Goal: Task Accomplishment & Management: Complete application form

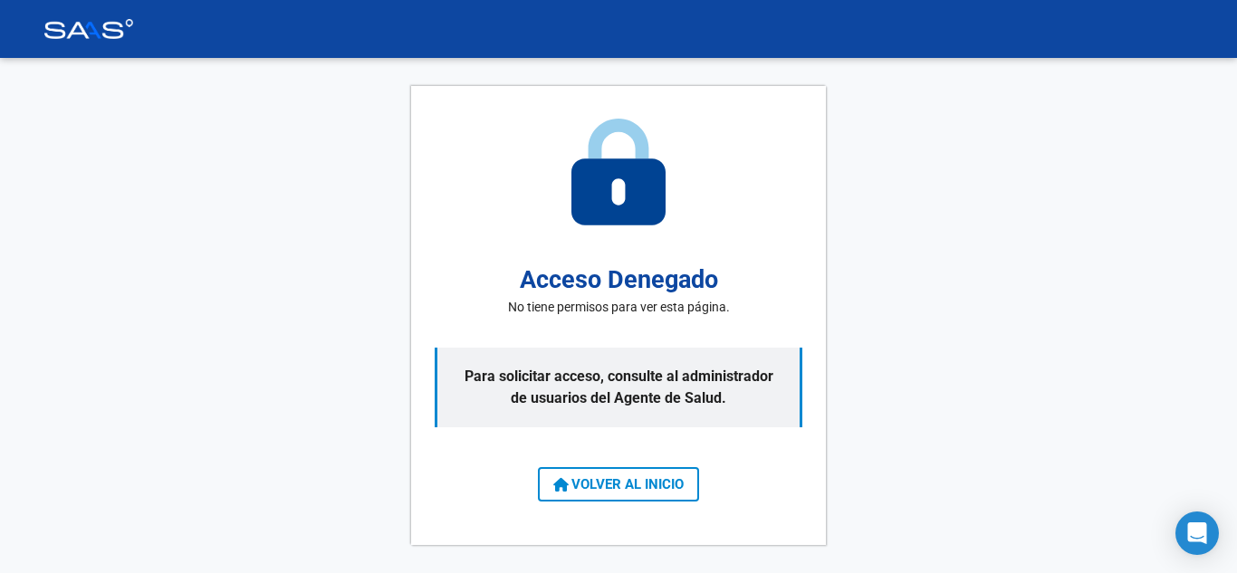
click at [570, 474] on button "VOLVER AL INICIO" at bounding box center [618, 484] width 161 height 34
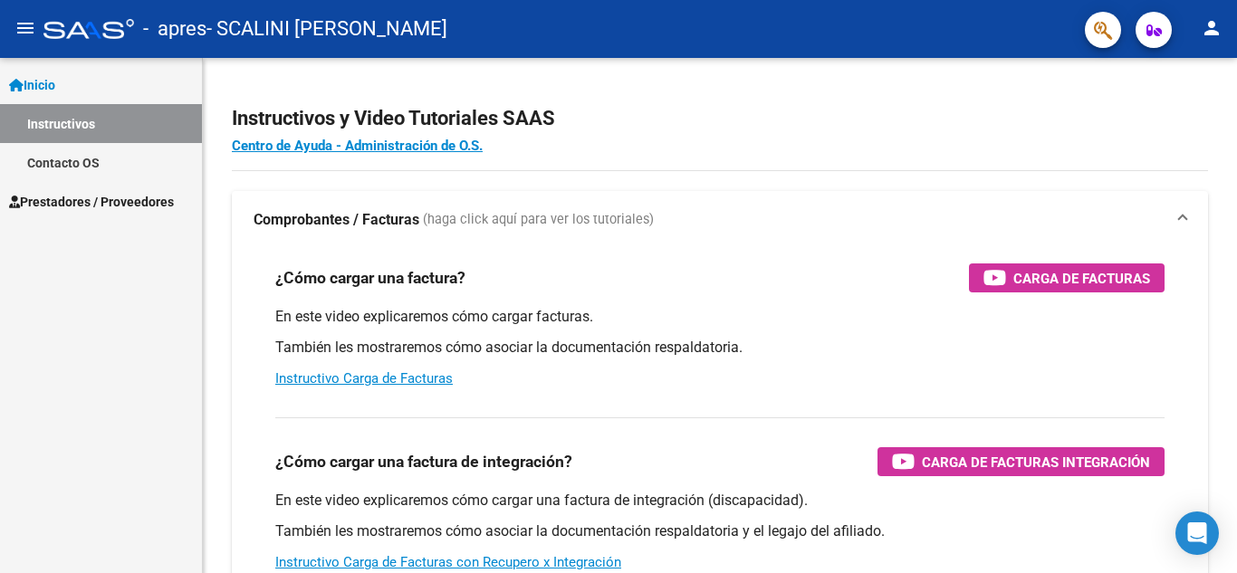
click at [91, 192] on span "Prestadores / Proveedores" at bounding box center [91, 202] width 165 height 20
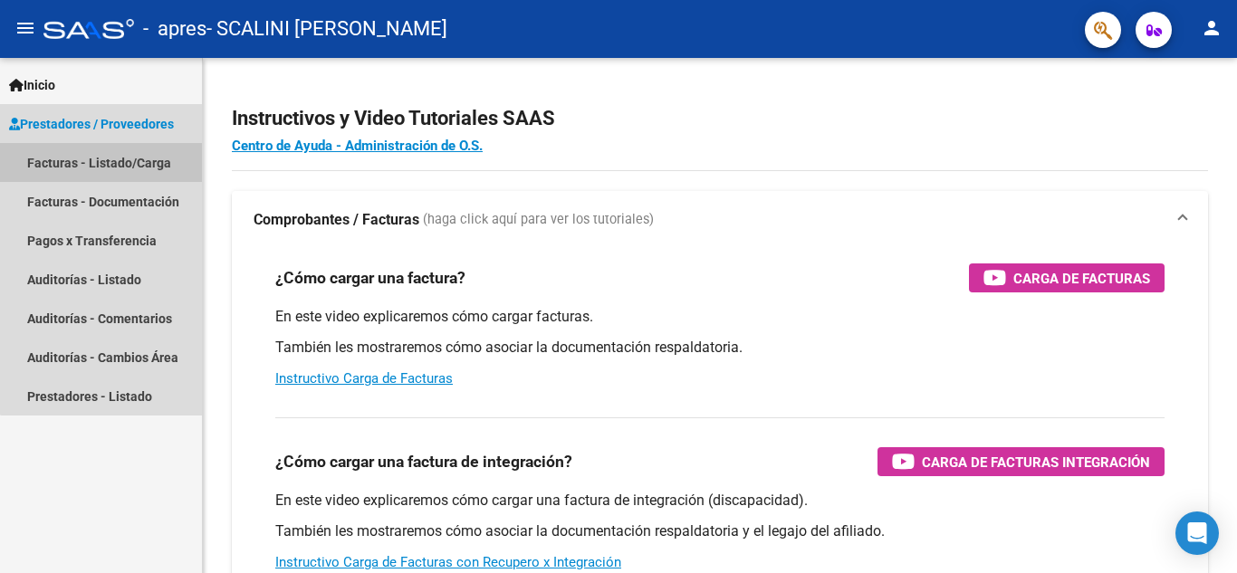
click at [128, 169] on link "Facturas - Listado/Carga" at bounding box center [101, 162] width 202 height 39
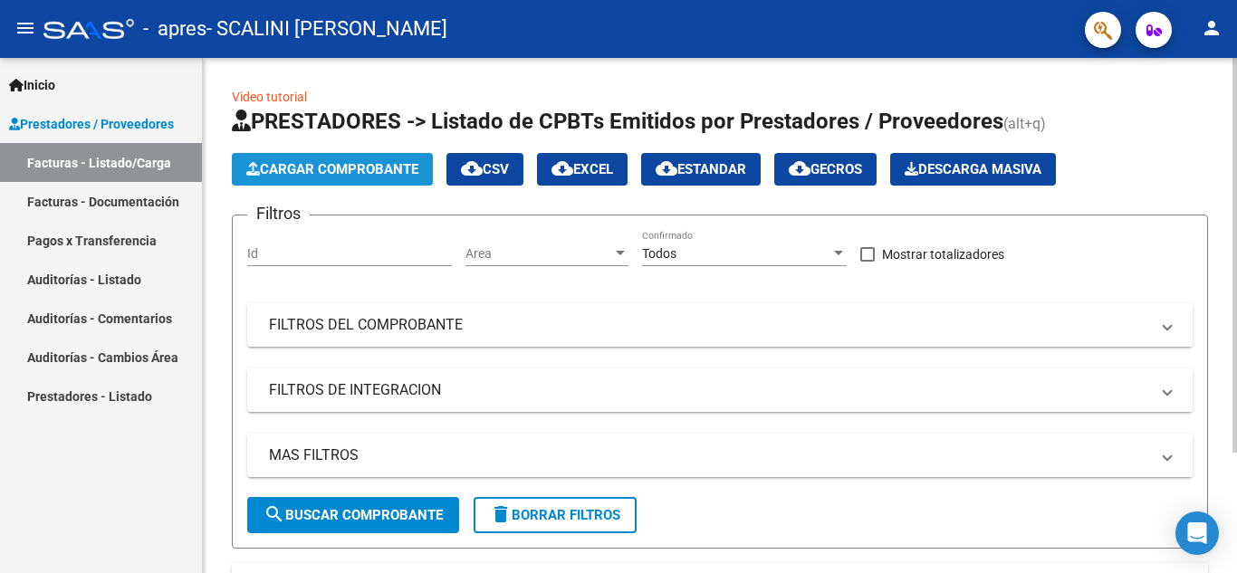
click at [407, 176] on span "Cargar Comprobante" at bounding box center [332, 169] width 172 height 16
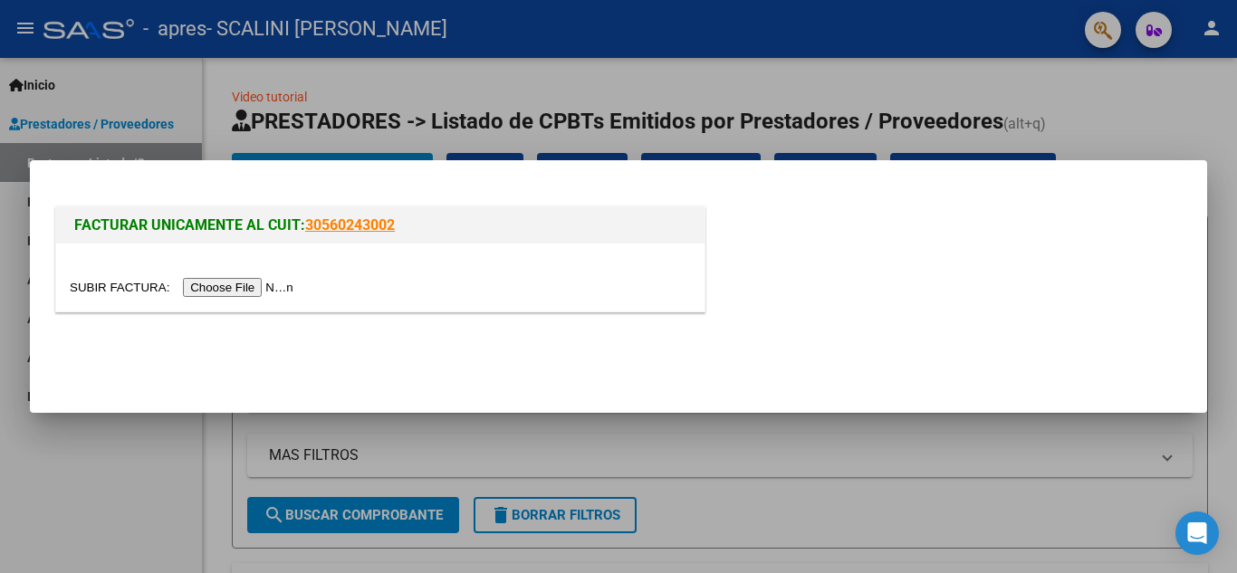
click at [207, 285] on input "file" at bounding box center [184, 287] width 229 height 19
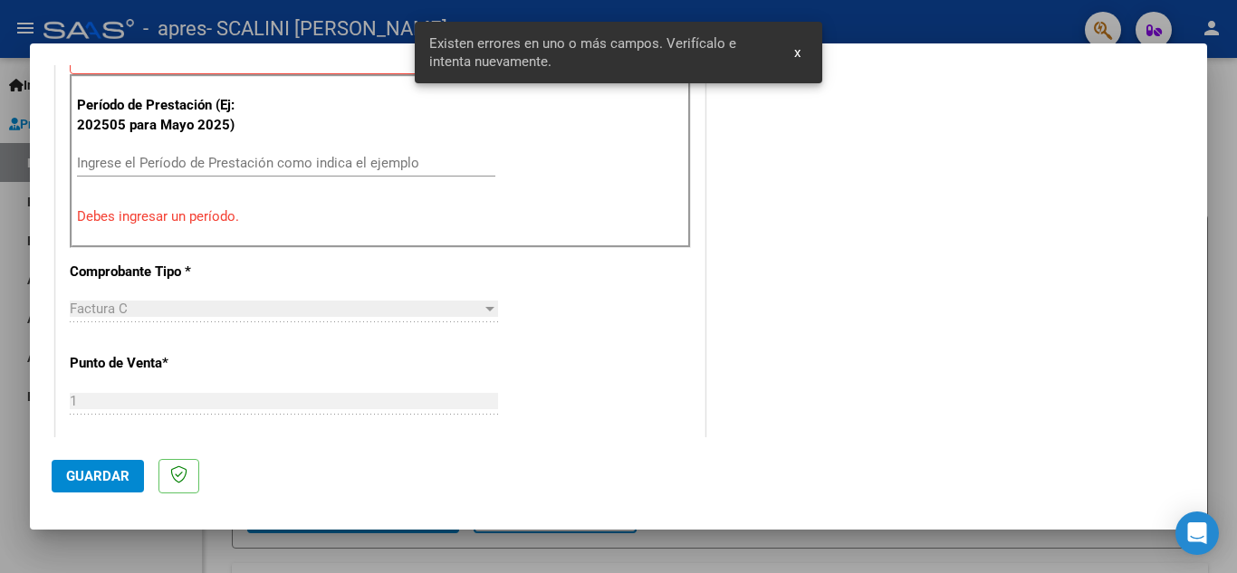
scroll to position [453, 0]
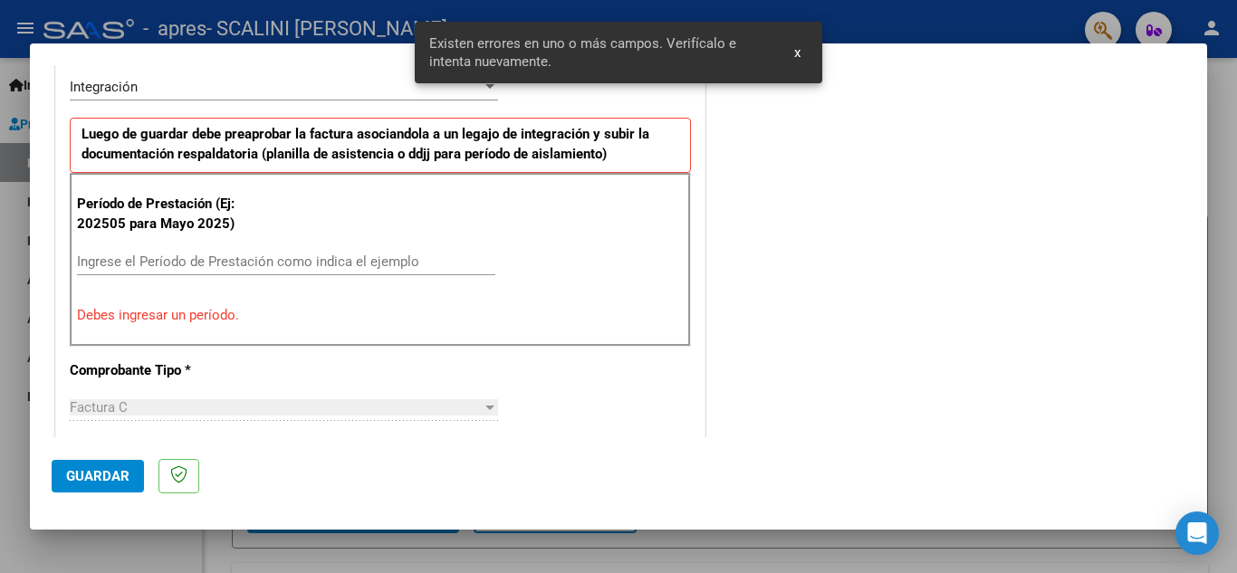
click at [180, 263] on input "Ingrese el Período de Prestación como indica el ejemplo" at bounding box center [286, 262] width 418 height 16
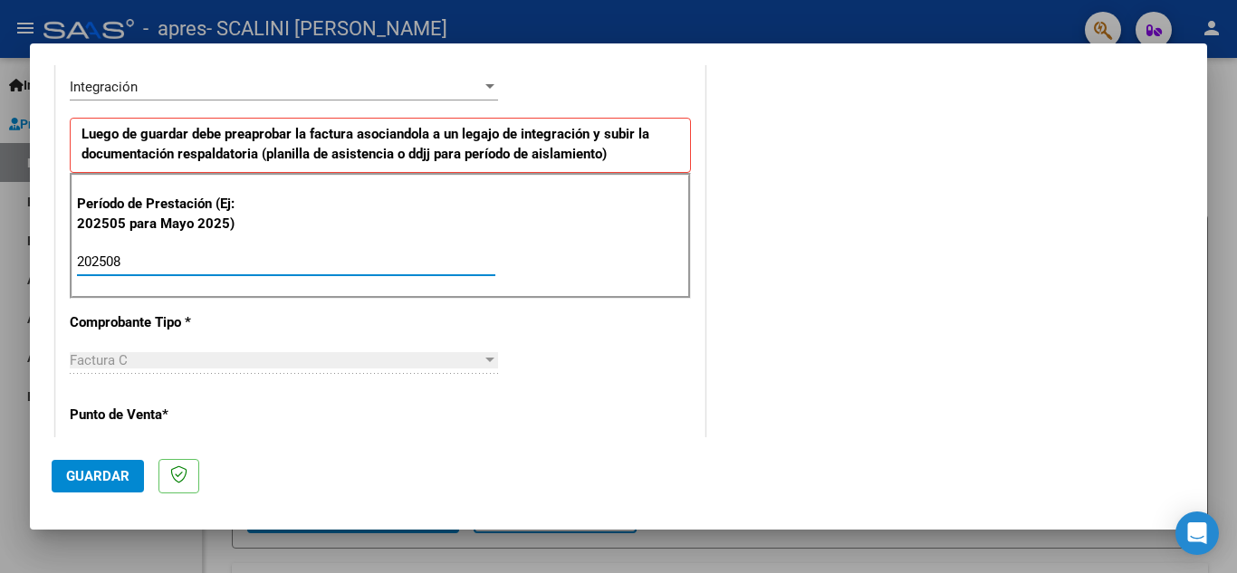
type input "202508"
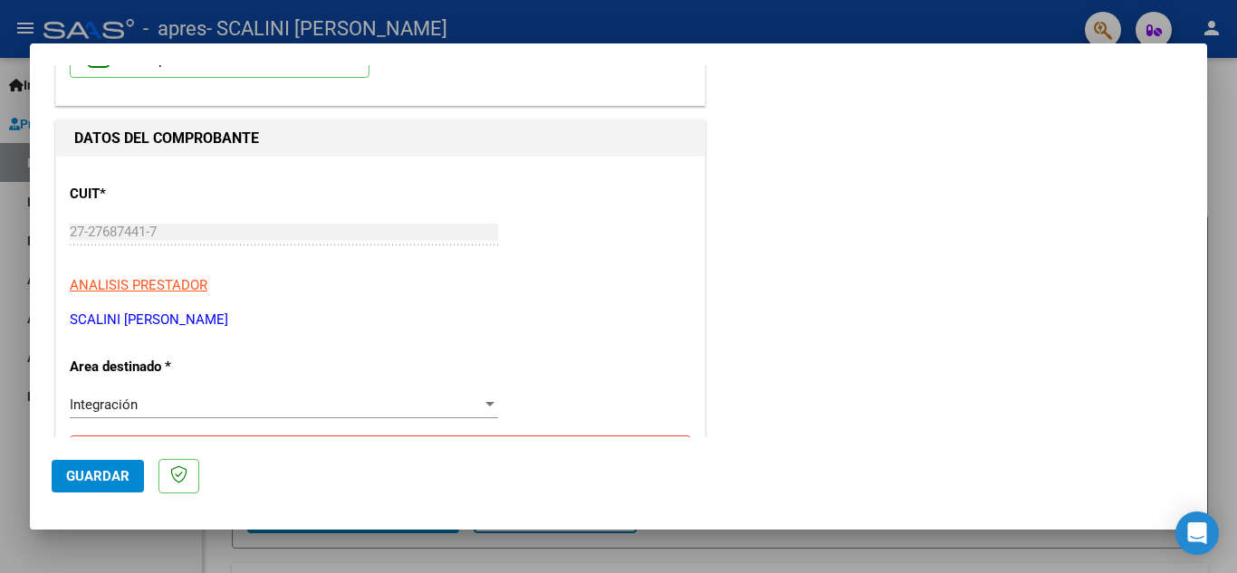
scroll to position [0, 0]
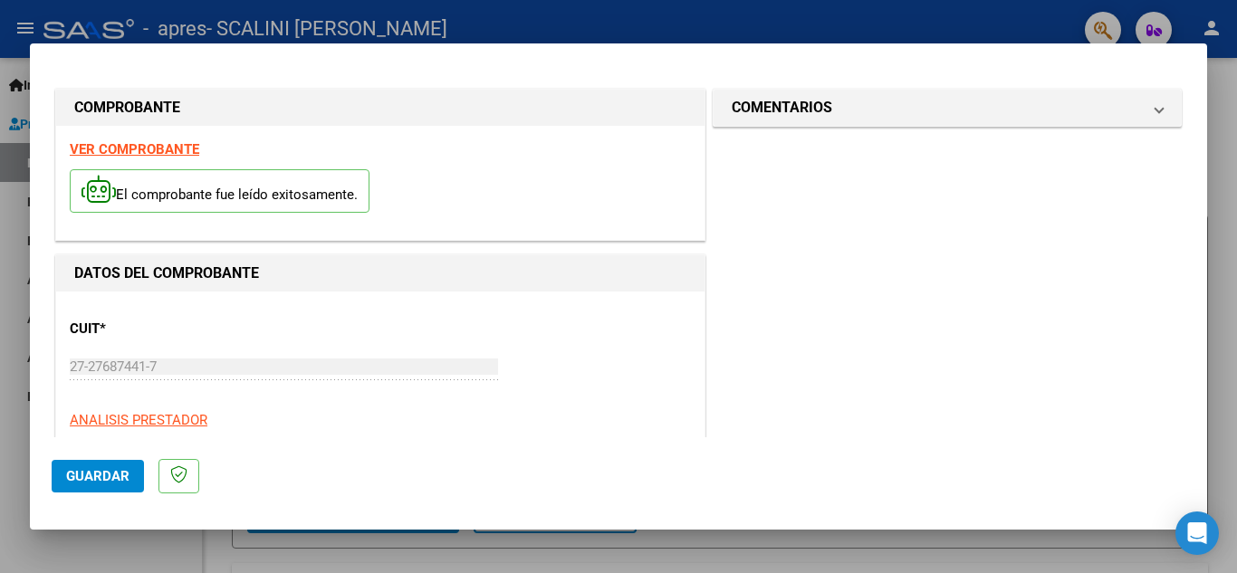
click at [110, 465] on button "Guardar" at bounding box center [98, 476] width 92 height 33
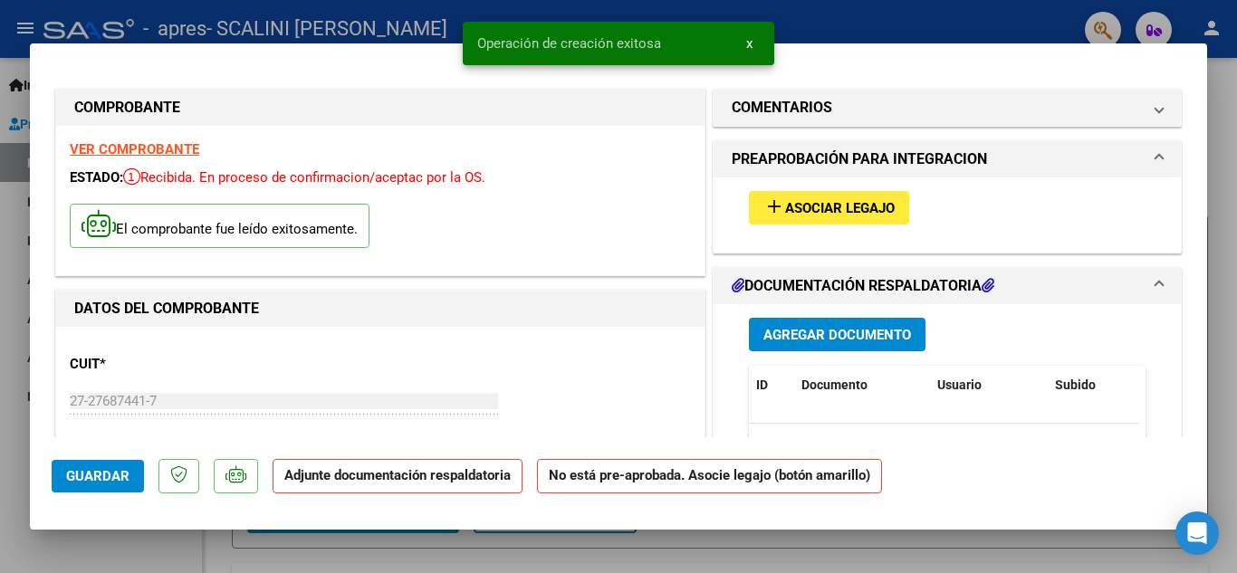
click at [867, 214] on span "Asociar Legajo" at bounding box center [840, 208] width 110 height 16
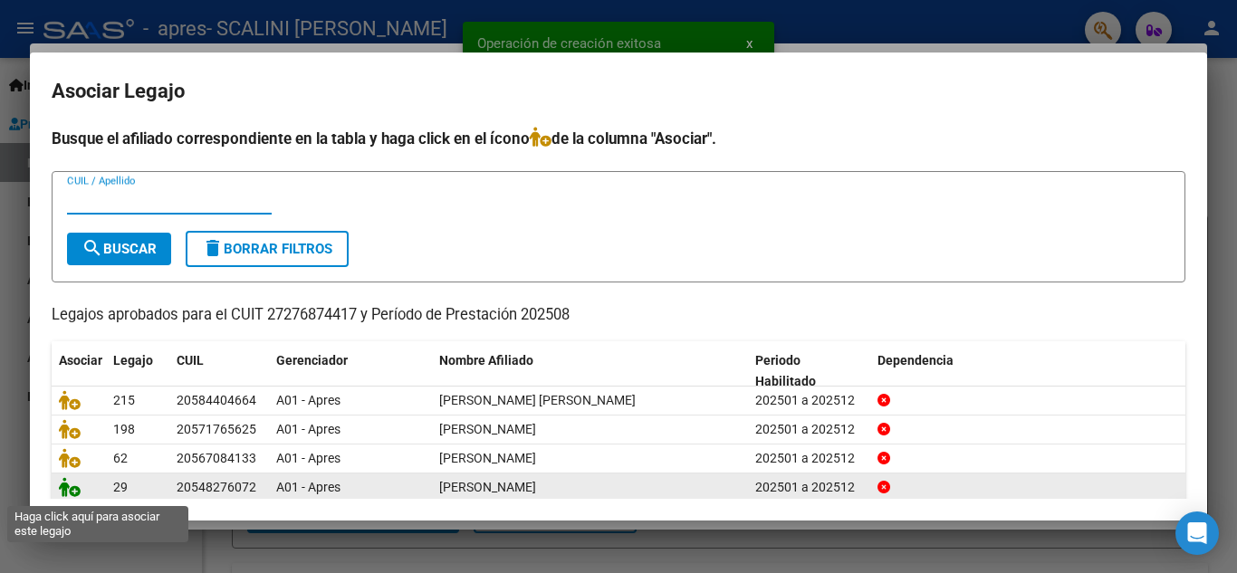
click at [68, 495] on icon at bounding box center [70, 487] width 22 height 20
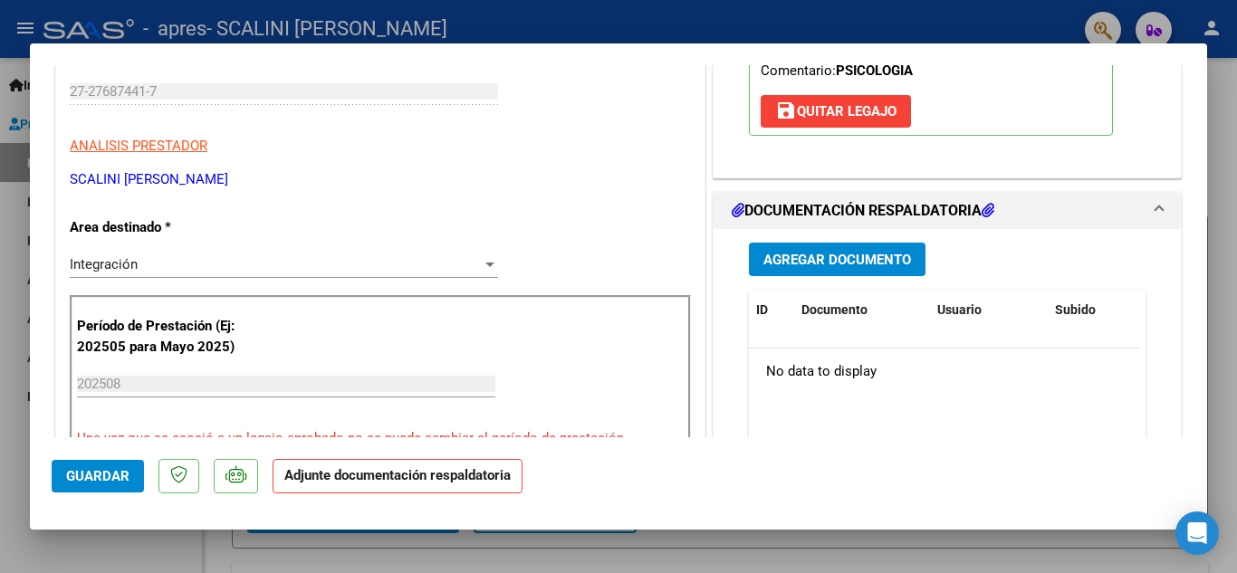
scroll to position [453, 0]
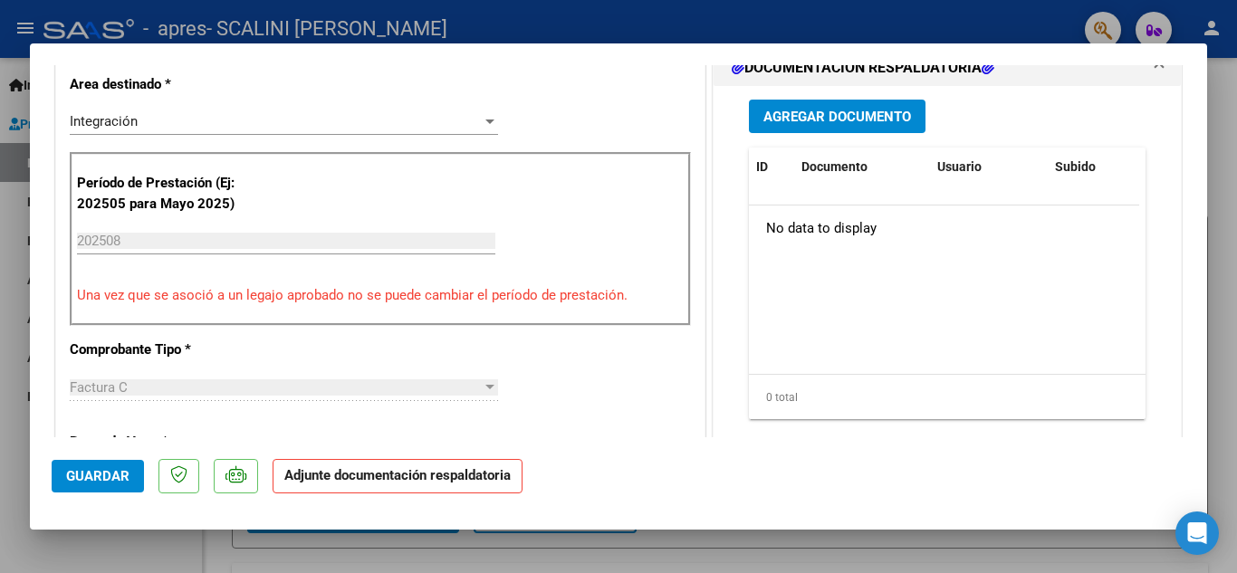
click at [854, 109] on span "Agregar Documento" at bounding box center [837, 117] width 148 height 16
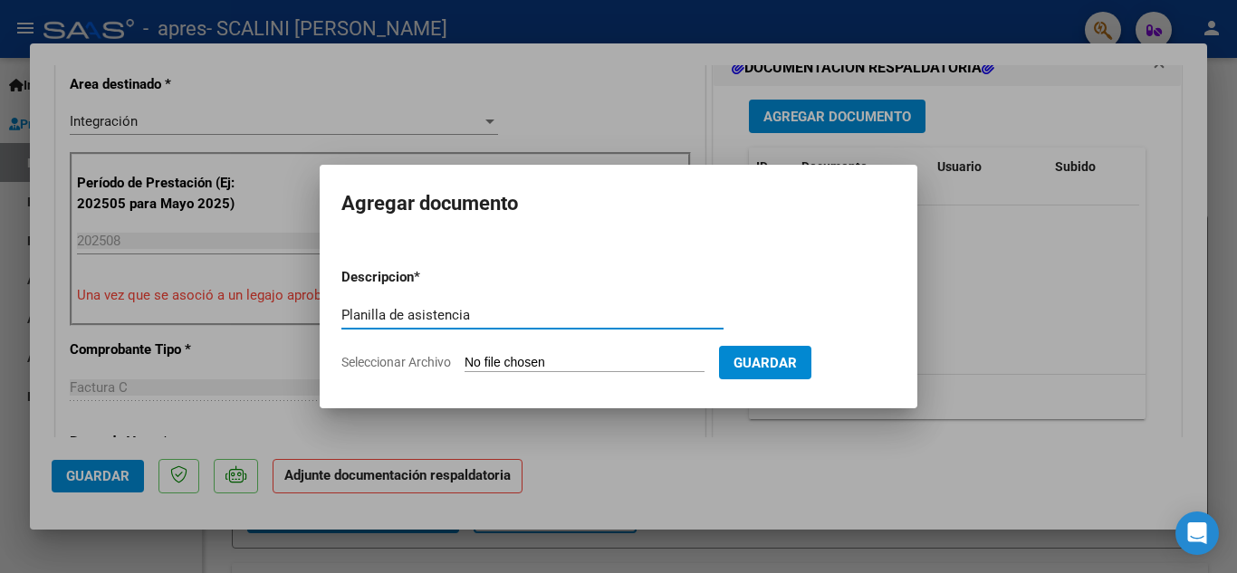
type input "Planilla de asistencia"
click at [475, 357] on input "Seleccionar Archivo" at bounding box center [585, 363] width 240 height 17
click at [510, 365] on input "Seleccionar Archivo" at bounding box center [585, 363] width 240 height 17
type input "C:\fakepath\Asistencia [PERSON_NAME] ago.jpeg"
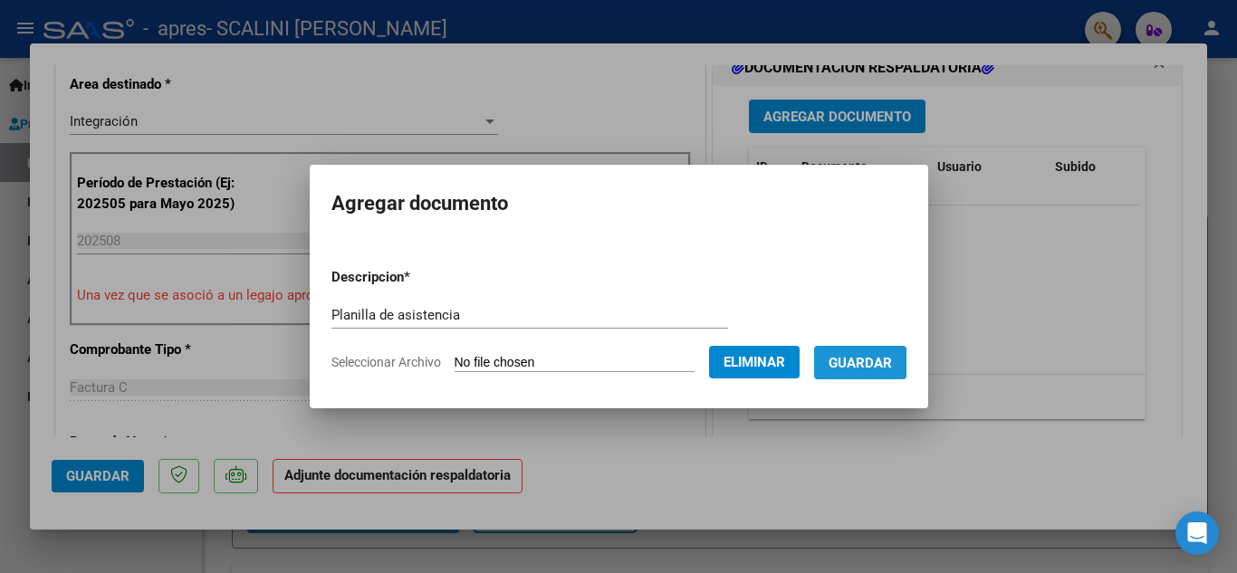
click at [866, 361] on span "Guardar" at bounding box center [860, 363] width 63 height 16
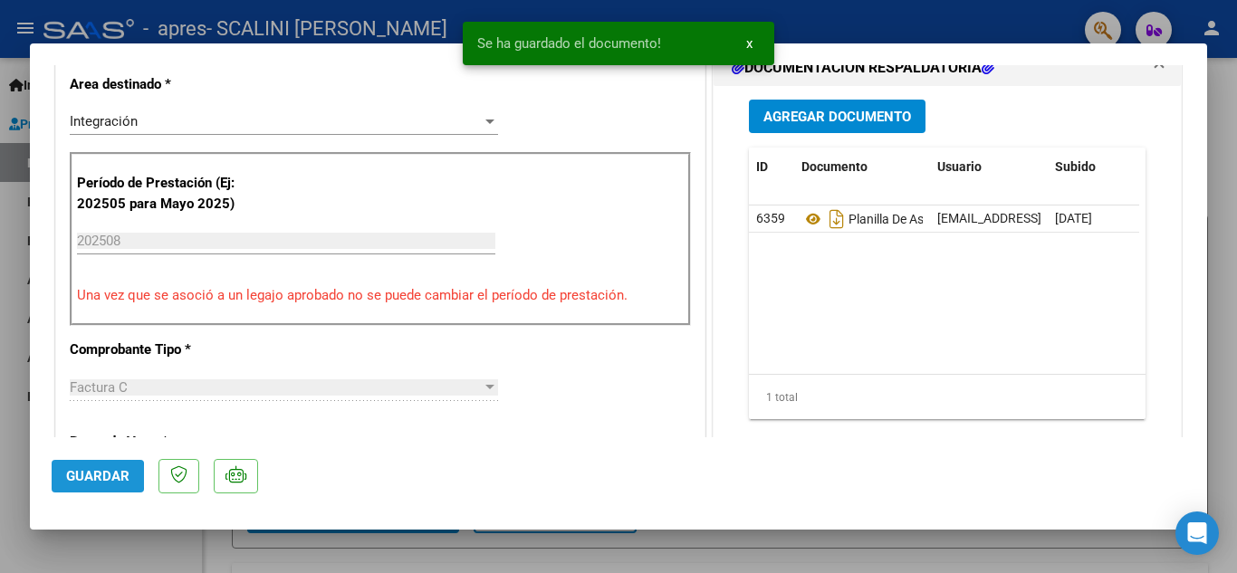
click at [77, 476] on span "Guardar" at bounding box center [97, 476] width 63 height 16
click at [1219, 168] on div at bounding box center [618, 286] width 1237 height 573
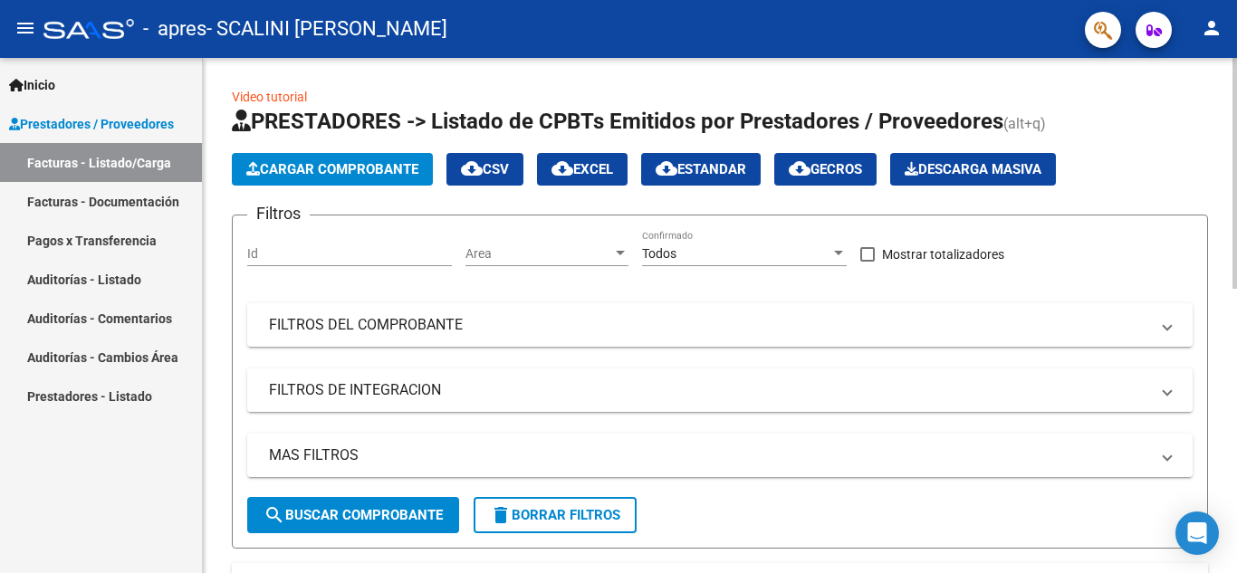
click at [335, 177] on span "Cargar Comprobante" at bounding box center [332, 169] width 172 height 16
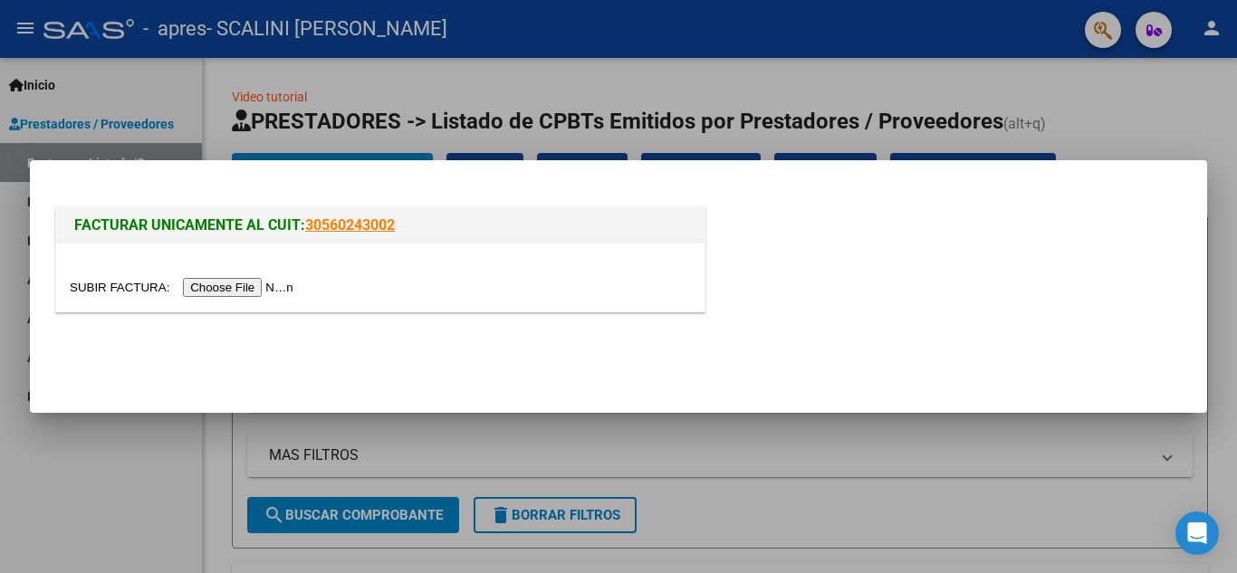
click at [196, 296] on input "file" at bounding box center [184, 287] width 229 height 19
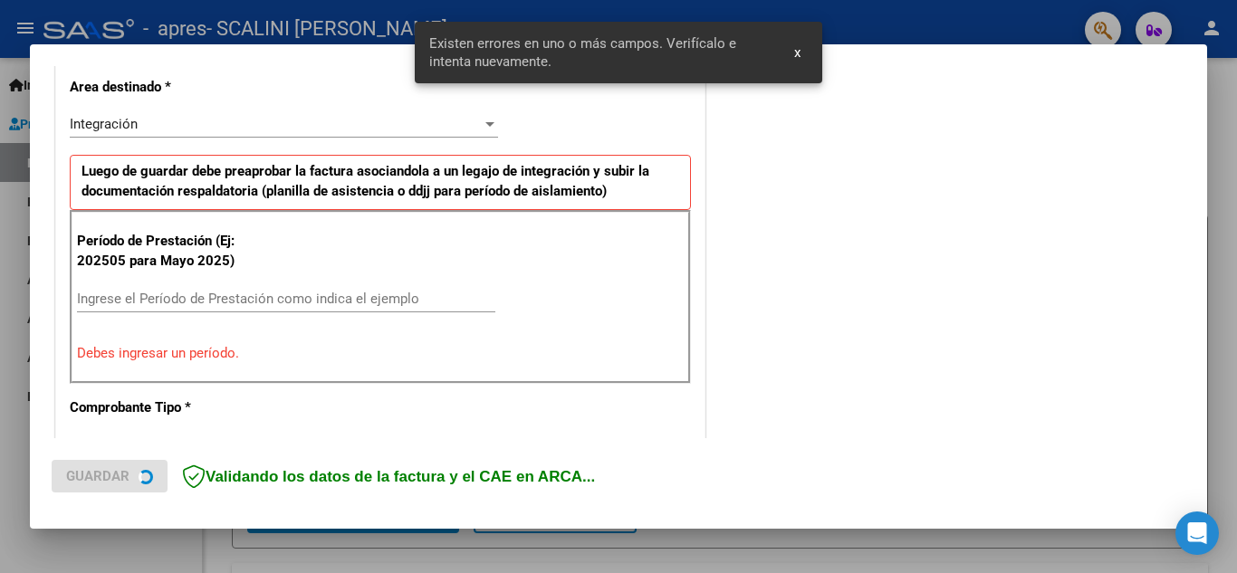
scroll to position [445, 0]
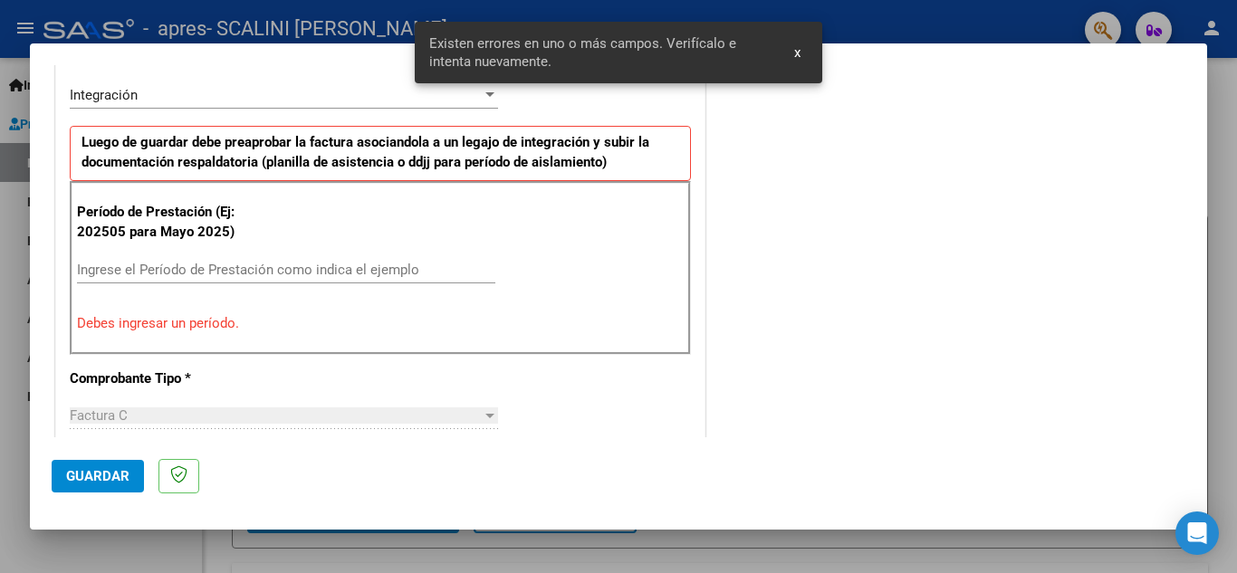
click at [370, 247] on div "Período de Prestación (Ej: 202505 para [DATE]) Ingrese el Período de Prestación…" at bounding box center [380, 268] width 621 height 174
click at [381, 265] on input "Ingrese el Período de Prestación como indica el ejemplo" at bounding box center [286, 270] width 418 height 16
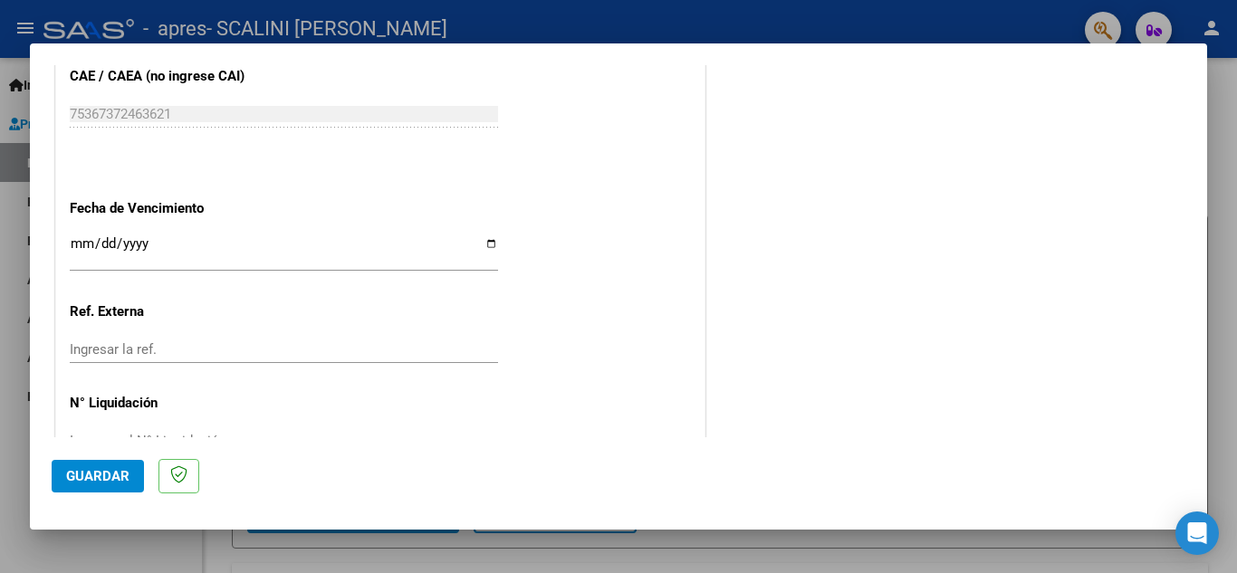
scroll to position [1221, 0]
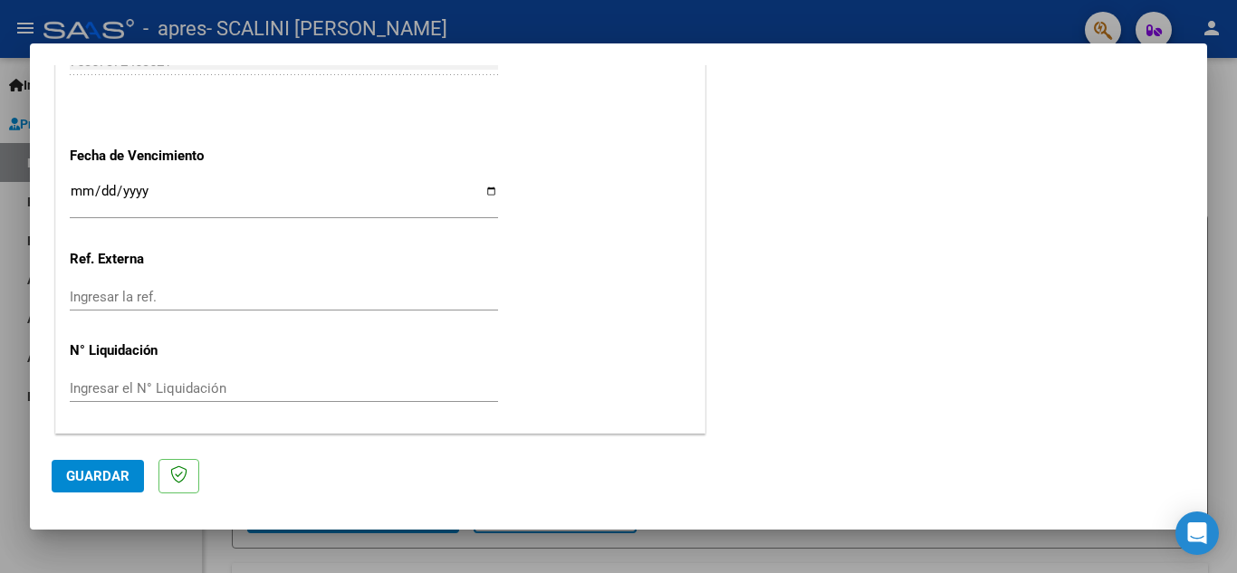
type input "202508"
click at [89, 466] on button "Guardar" at bounding box center [98, 476] width 92 height 33
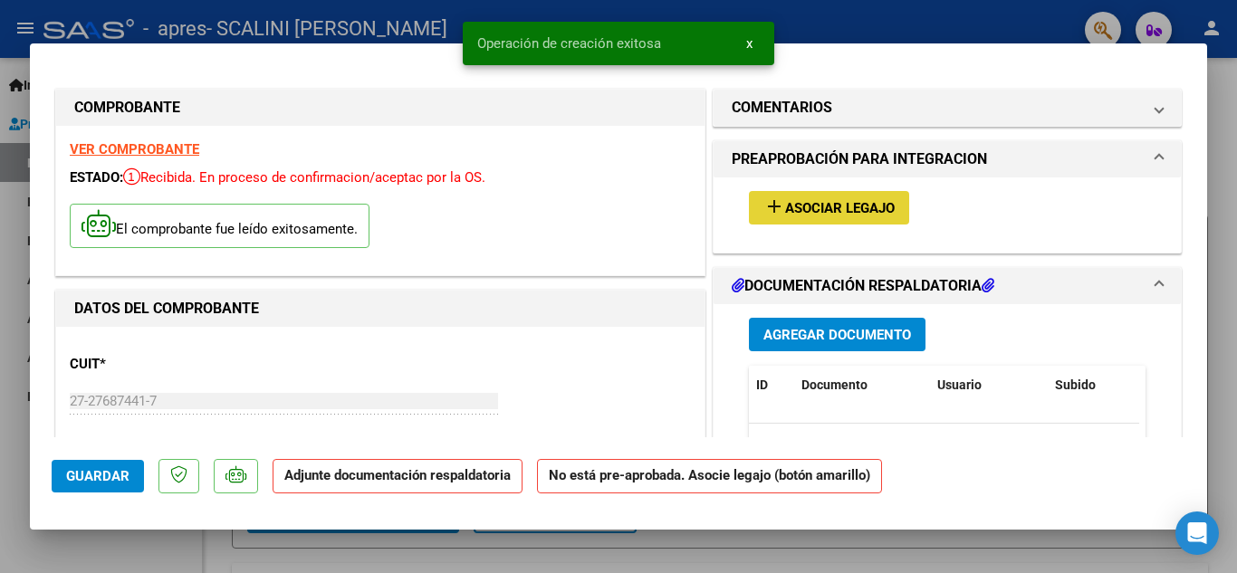
click at [875, 214] on span "Asociar Legajo" at bounding box center [840, 208] width 110 height 16
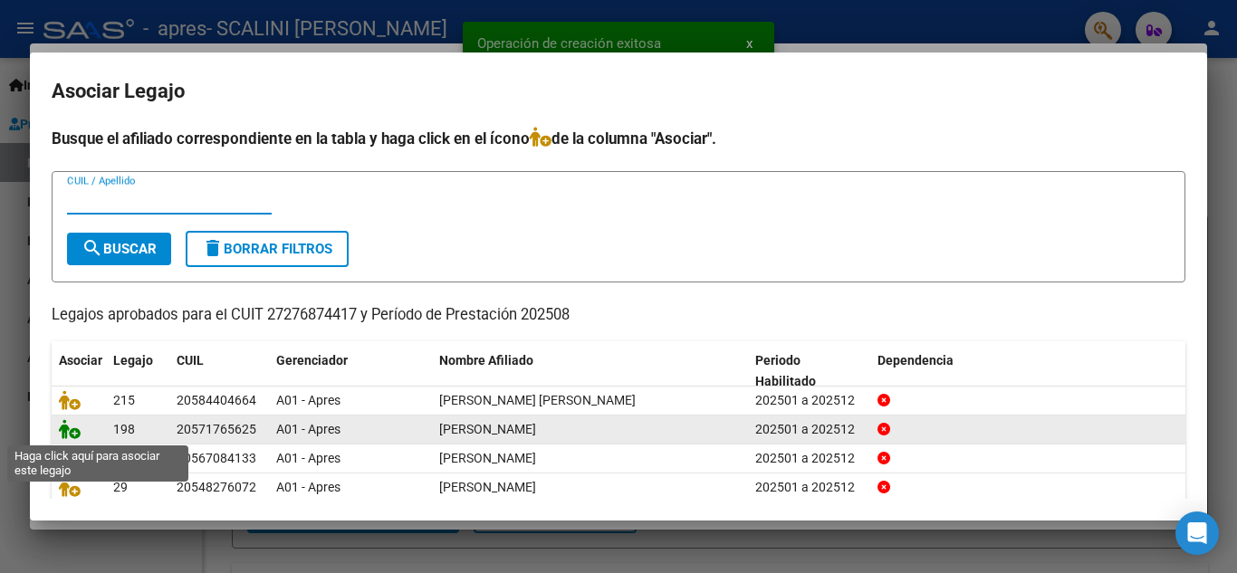
click at [62, 426] on icon at bounding box center [70, 429] width 22 height 20
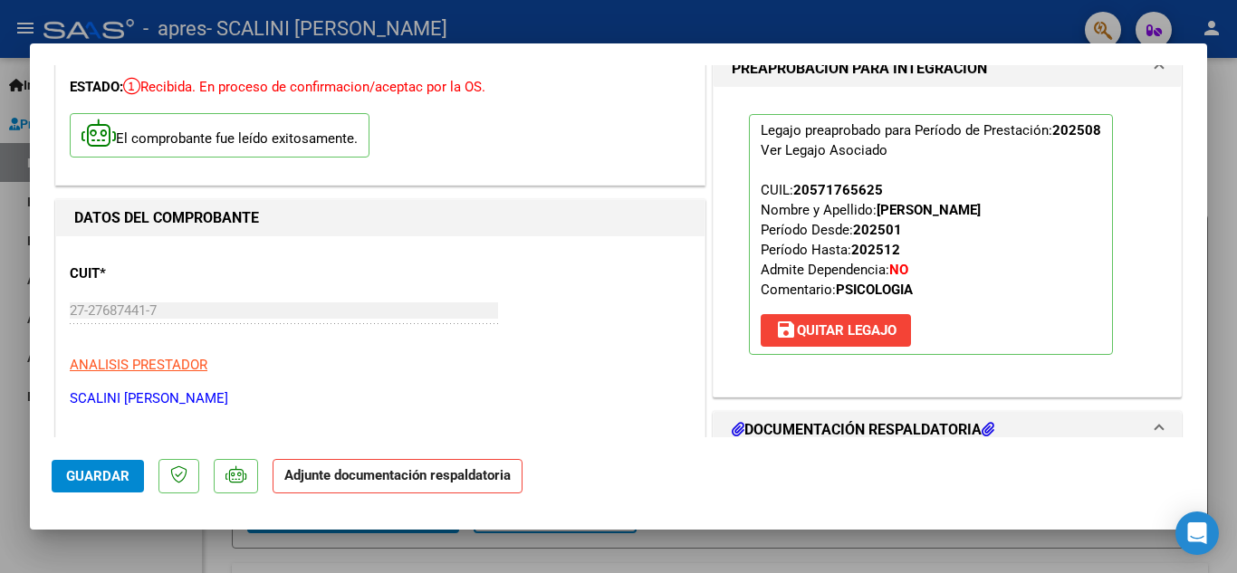
scroll to position [272, 0]
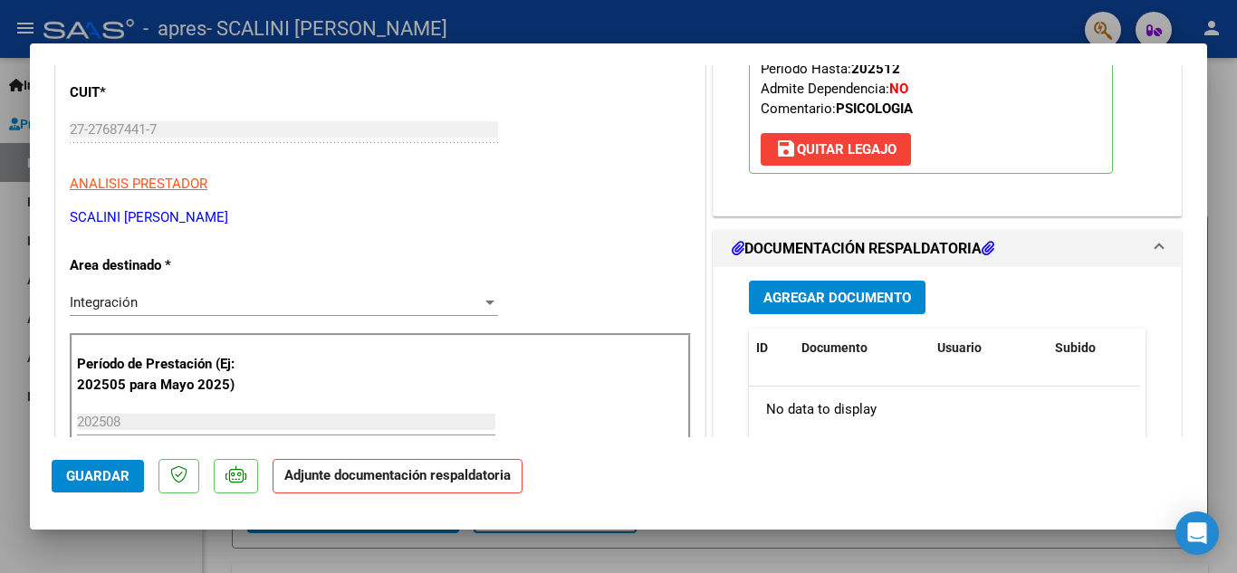
click at [855, 286] on button "Agregar Documento" at bounding box center [837, 298] width 177 height 34
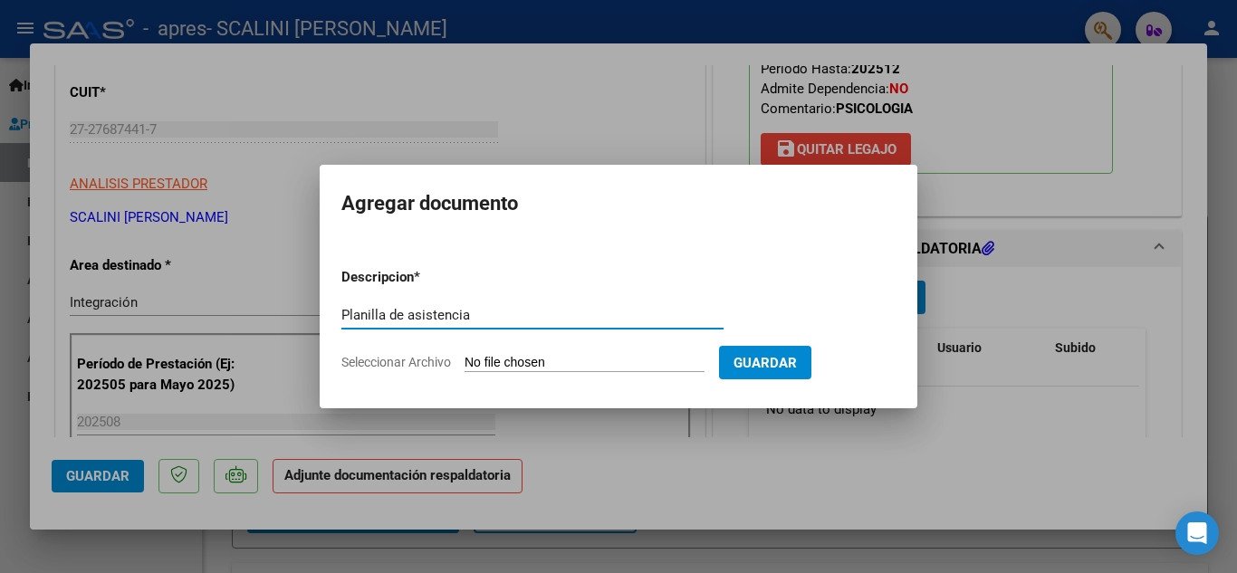
type input "Planilla de asistencia"
click at [544, 361] on input "Seleccionar Archivo" at bounding box center [585, 363] width 240 height 17
type input "C:\fakepath\Asistencia [PERSON_NAME] ago.jpeg"
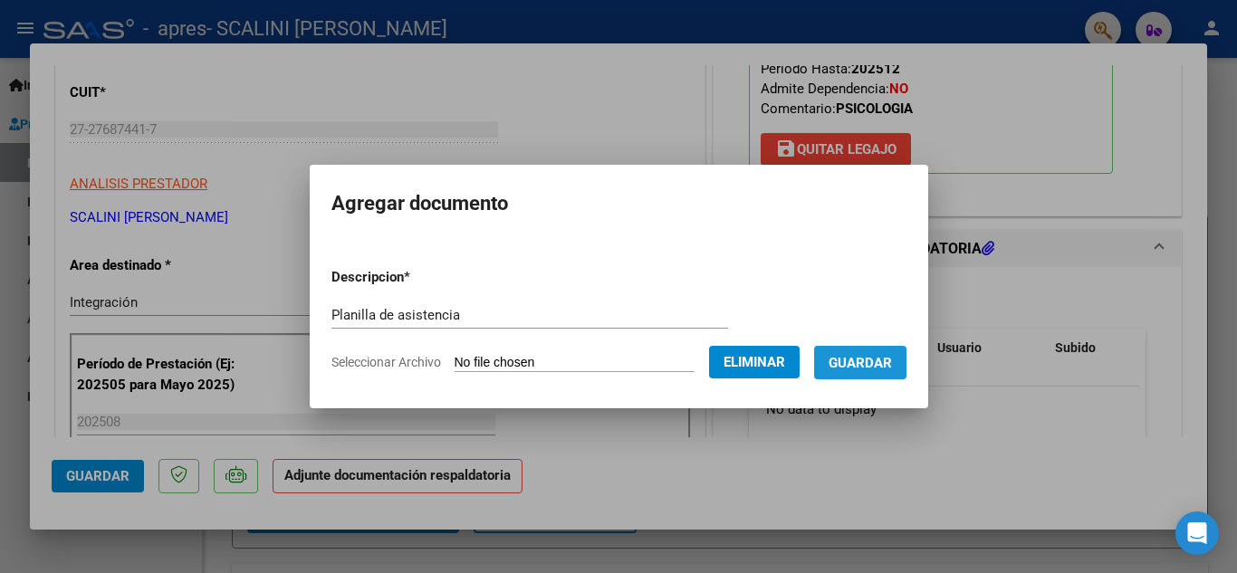
click at [825, 360] on button "Guardar" at bounding box center [860, 363] width 92 height 34
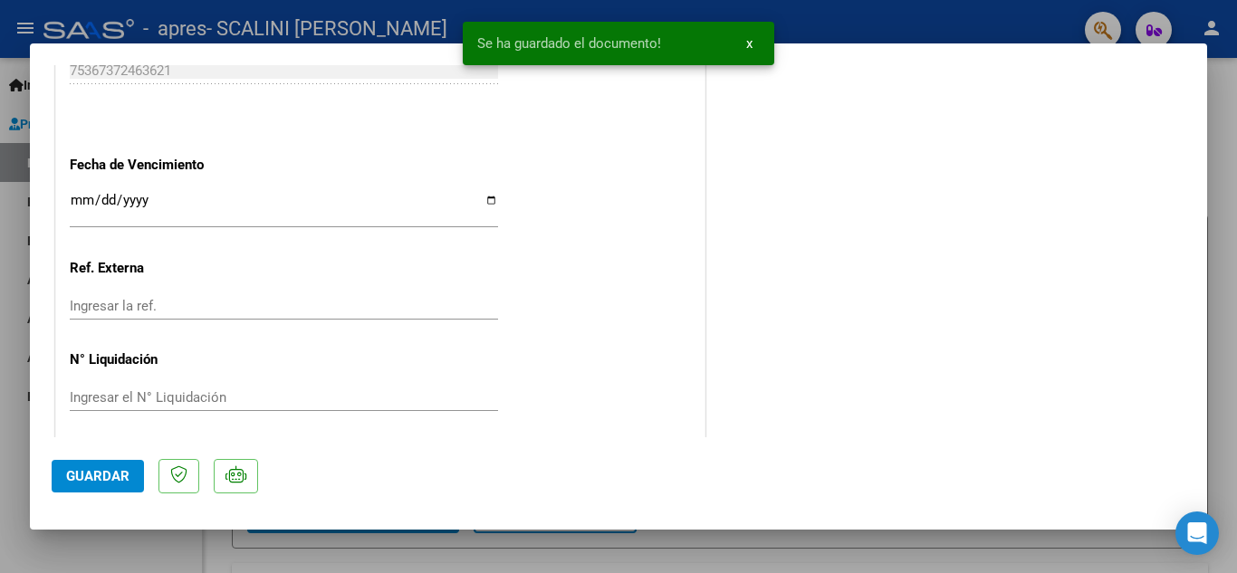
scroll to position [1249, 0]
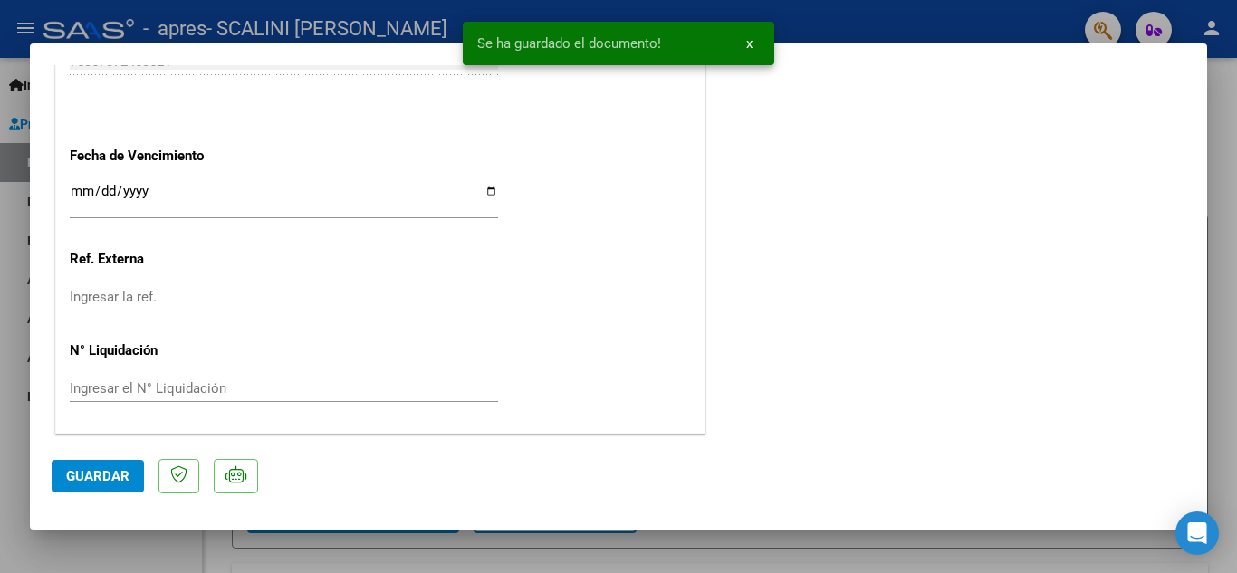
click at [106, 474] on span "Guardar" at bounding box center [97, 476] width 63 height 16
click at [954, 26] on div at bounding box center [618, 286] width 1237 height 573
type input "$ 0,00"
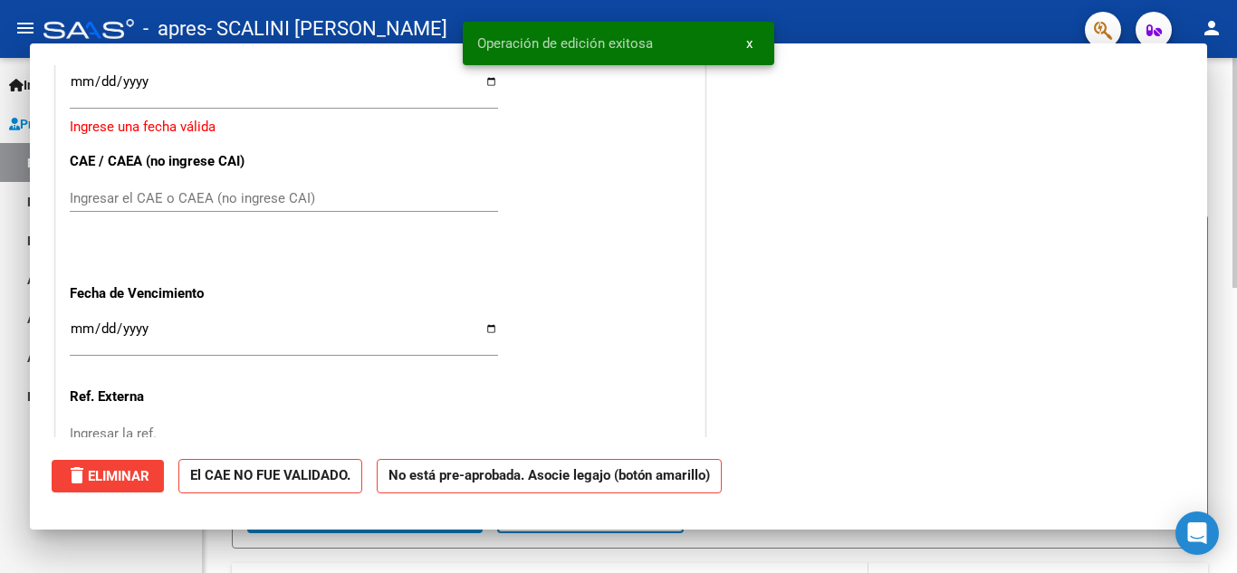
scroll to position [0, 0]
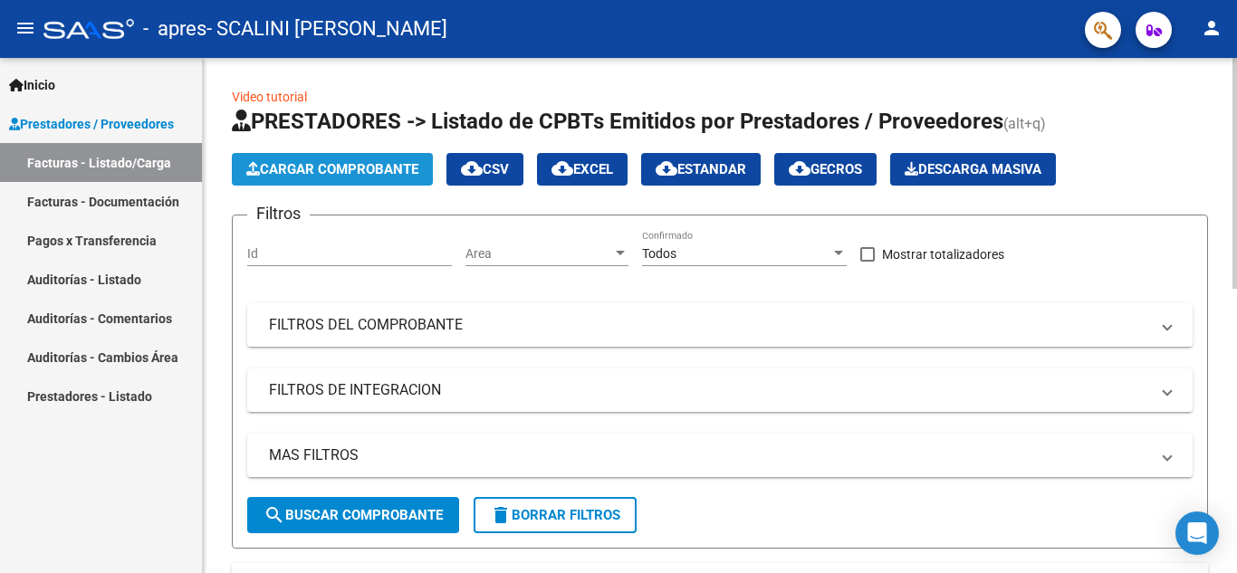
click at [374, 168] on span "Cargar Comprobante" at bounding box center [332, 169] width 172 height 16
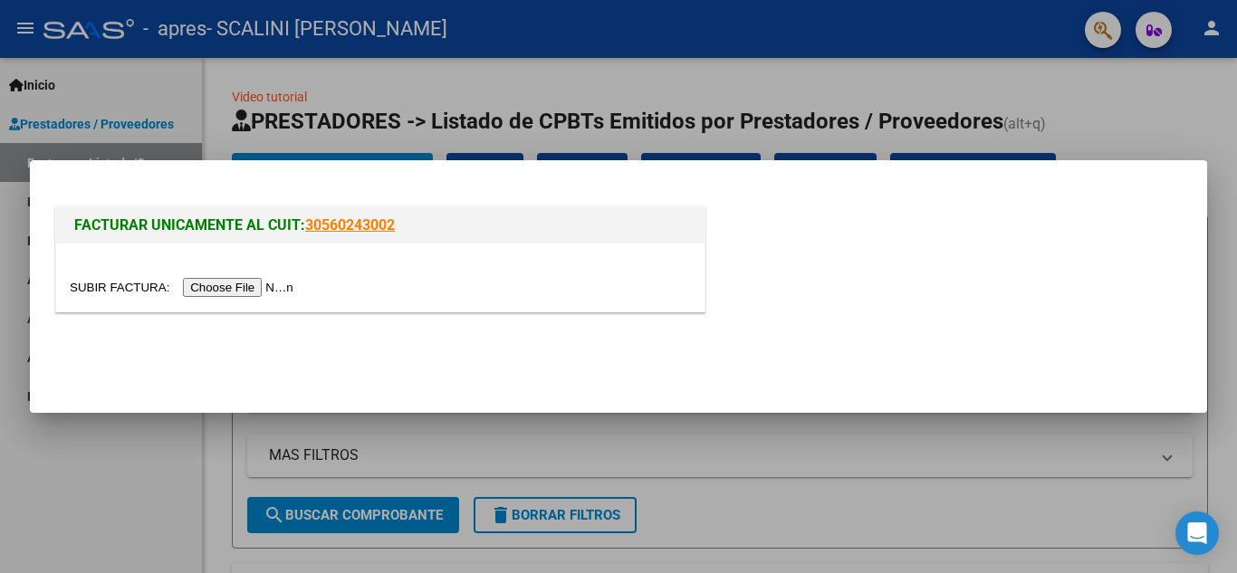
click at [251, 288] on input "file" at bounding box center [184, 287] width 229 height 19
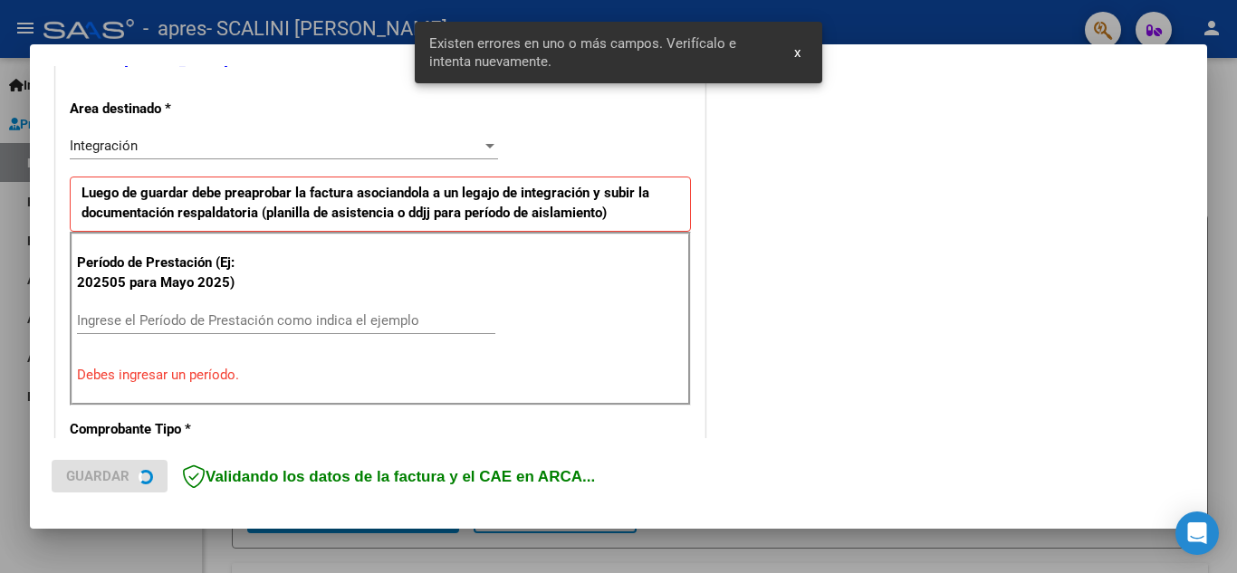
scroll to position [445, 0]
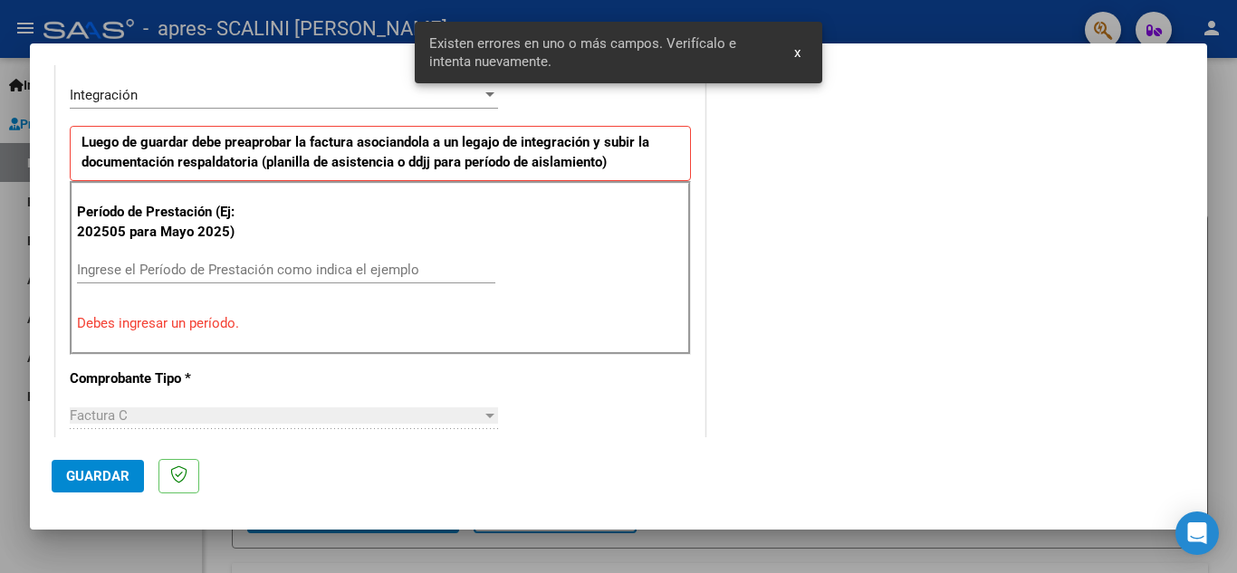
click at [177, 277] on input "Ingrese el Período de Prestación como indica el ejemplo" at bounding box center [286, 270] width 418 height 16
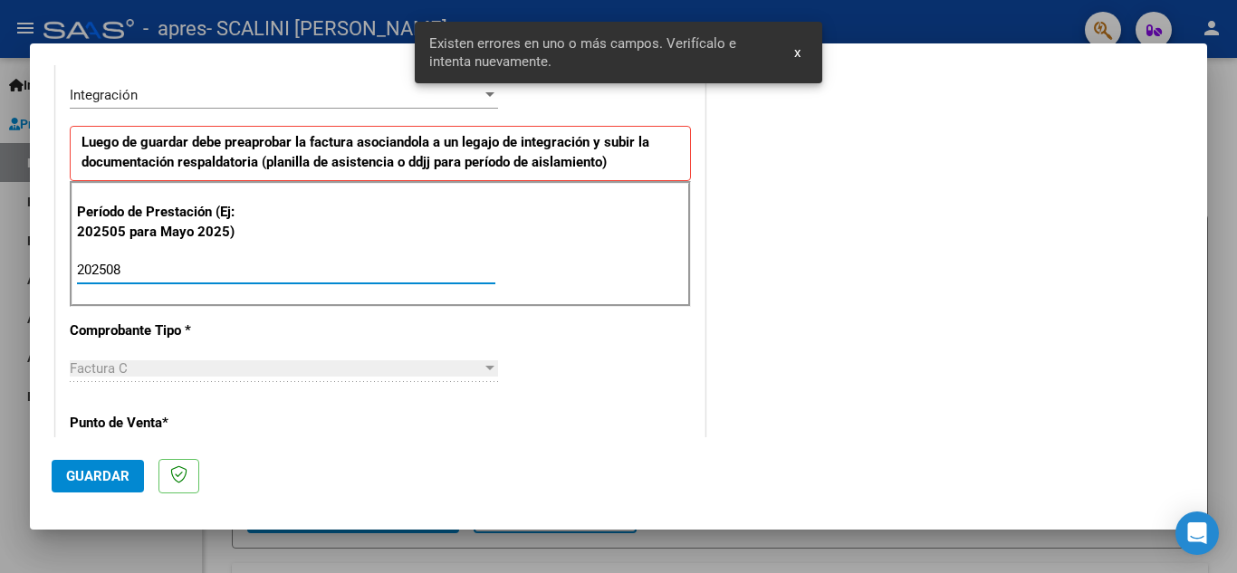
type input "202508"
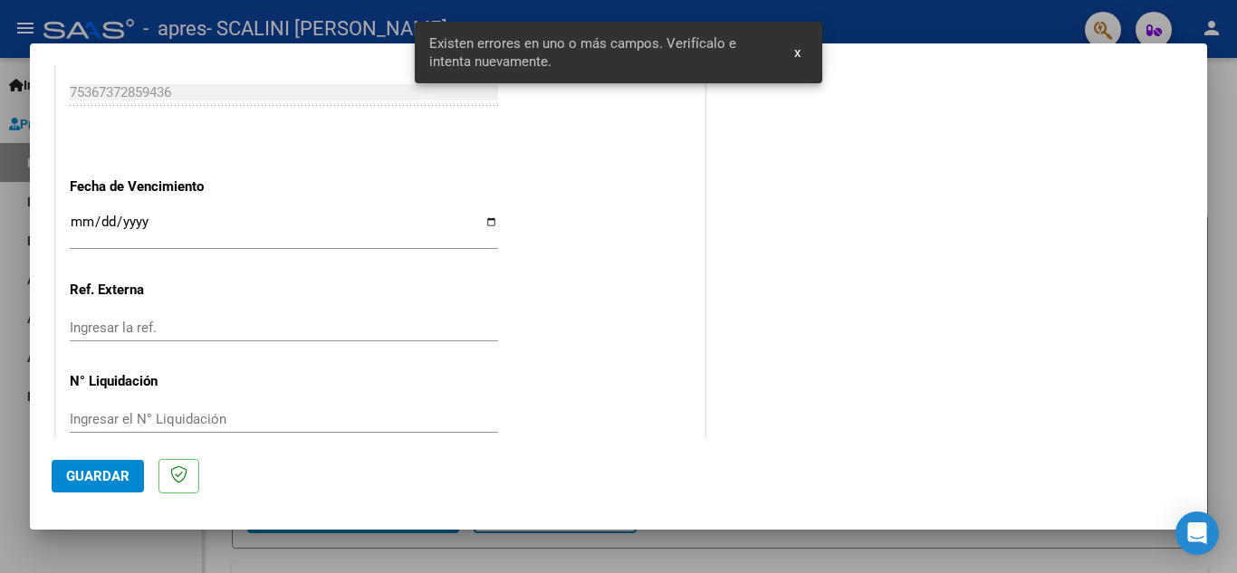
scroll to position [1221, 0]
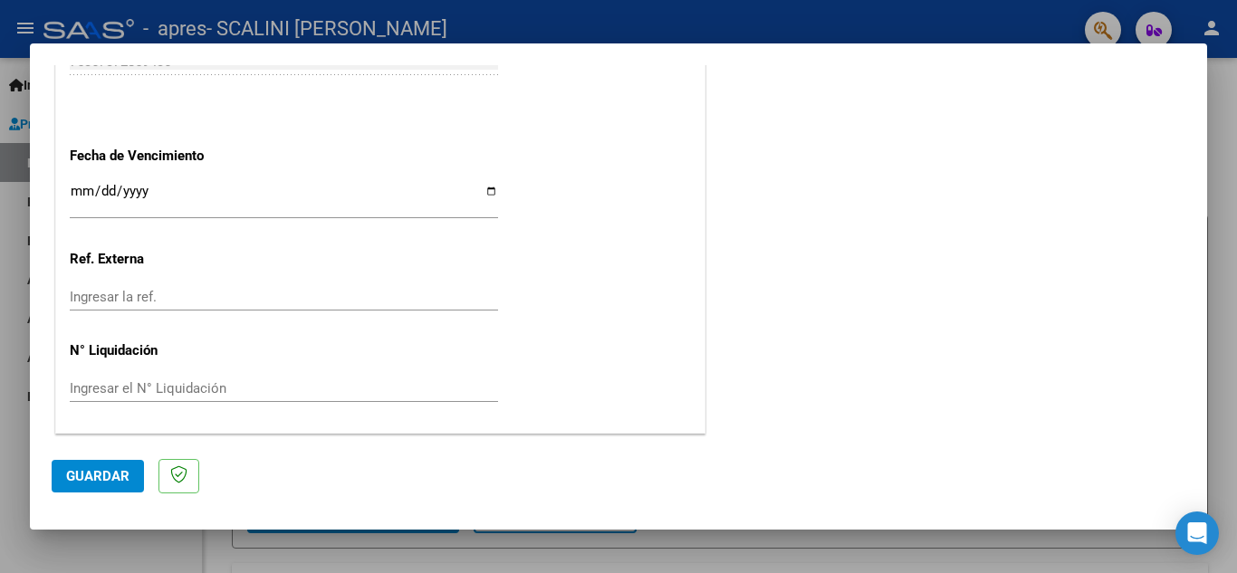
click at [62, 478] on button "Guardar" at bounding box center [98, 476] width 92 height 33
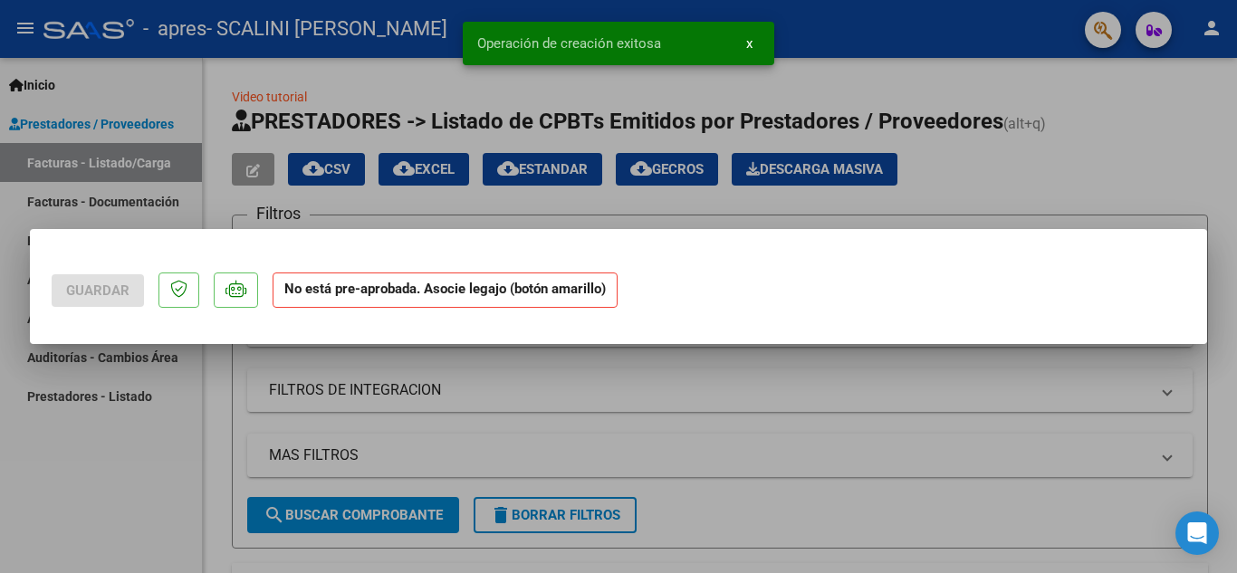
scroll to position [0, 0]
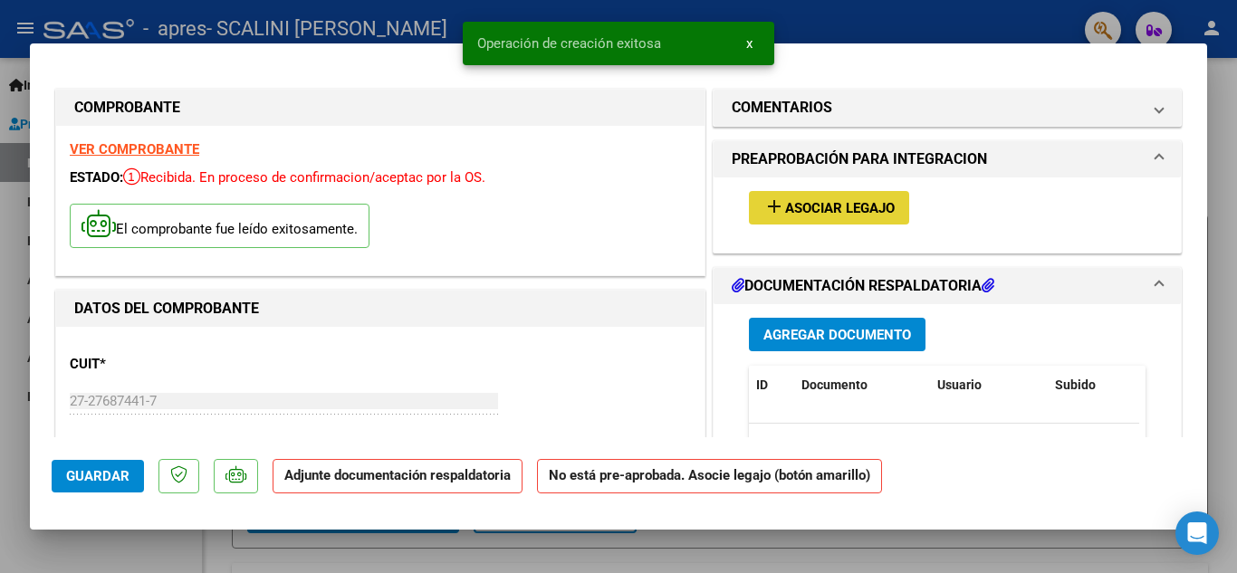
click at [864, 211] on span "Asociar Legajo" at bounding box center [840, 208] width 110 height 16
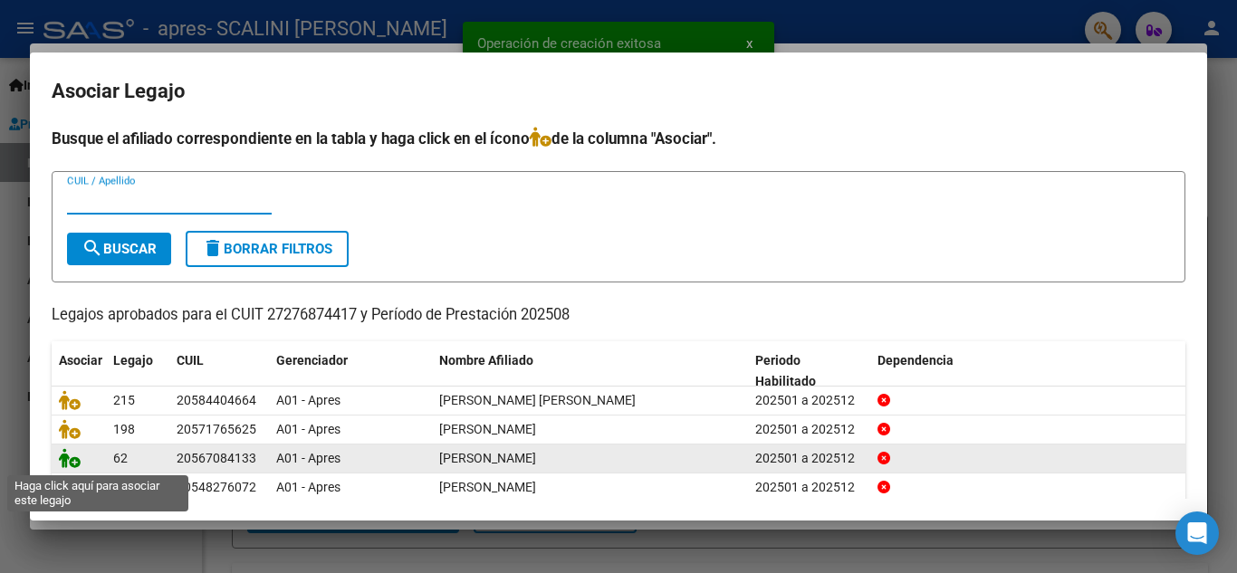
click at [75, 461] on icon at bounding box center [70, 458] width 22 height 20
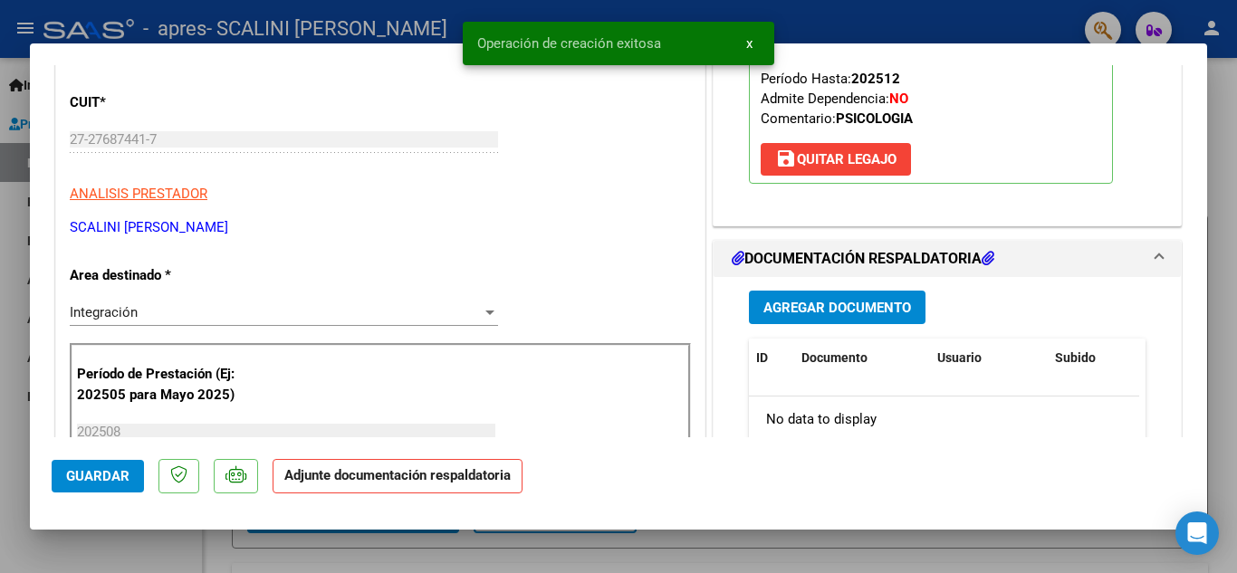
scroll to position [362, 0]
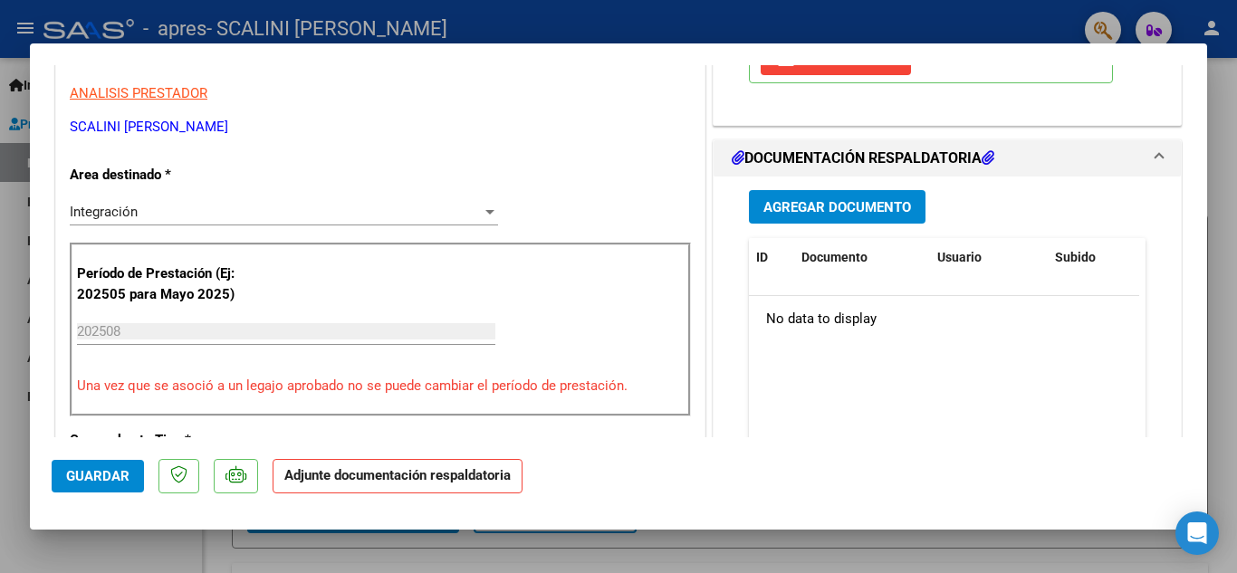
click at [798, 217] on button "Agregar Documento" at bounding box center [837, 207] width 177 height 34
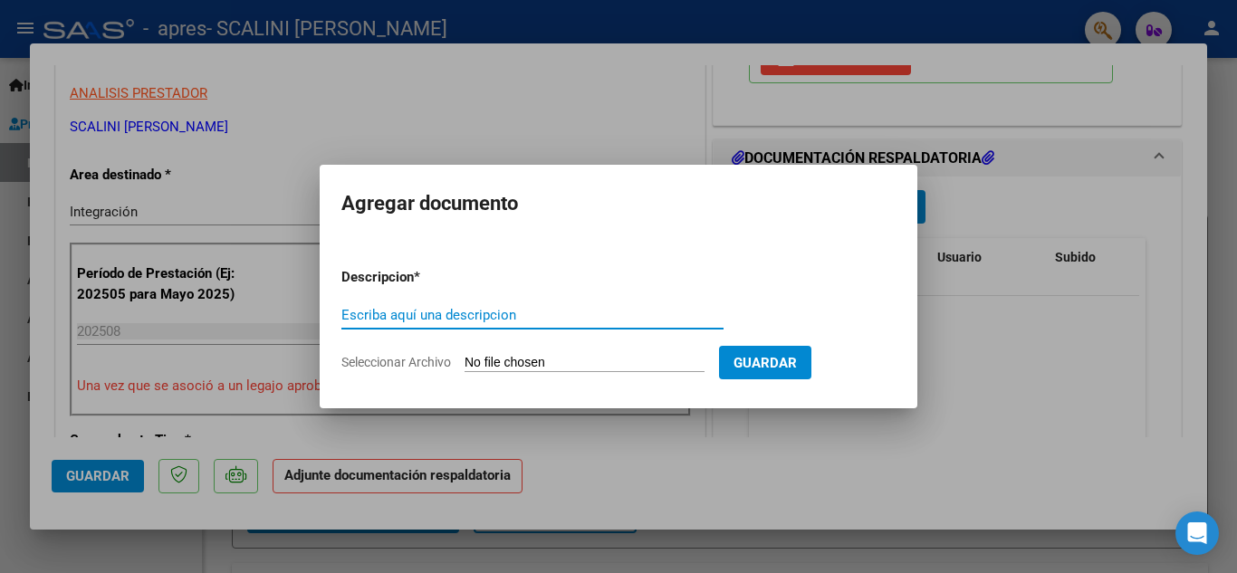
type input "F"
type input "Planilla de asistencia"
click at [585, 351] on form "Descripcion * Planilla de asistencia Escriba aquí una descripcion Seleccionar A…" at bounding box center [618, 320] width 554 height 132
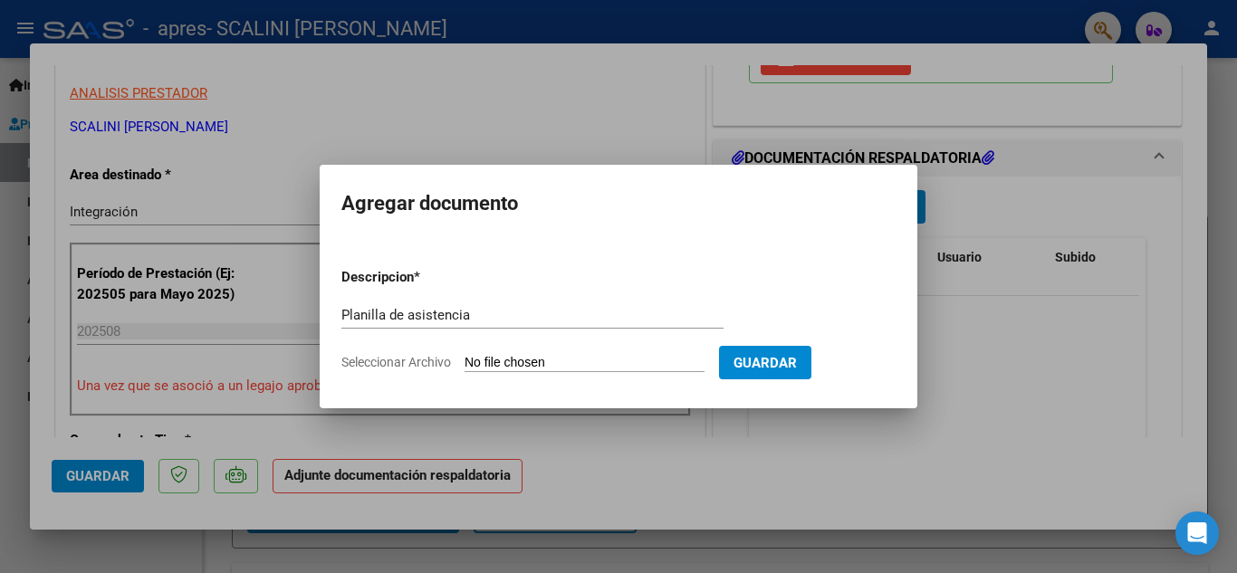
click at [562, 365] on input "Seleccionar Archivo" at bounding box center [585, 363] width 240 height 17
type input "C:\fakepath\Asistencia [PERSON_NAME] ago.jpeg"
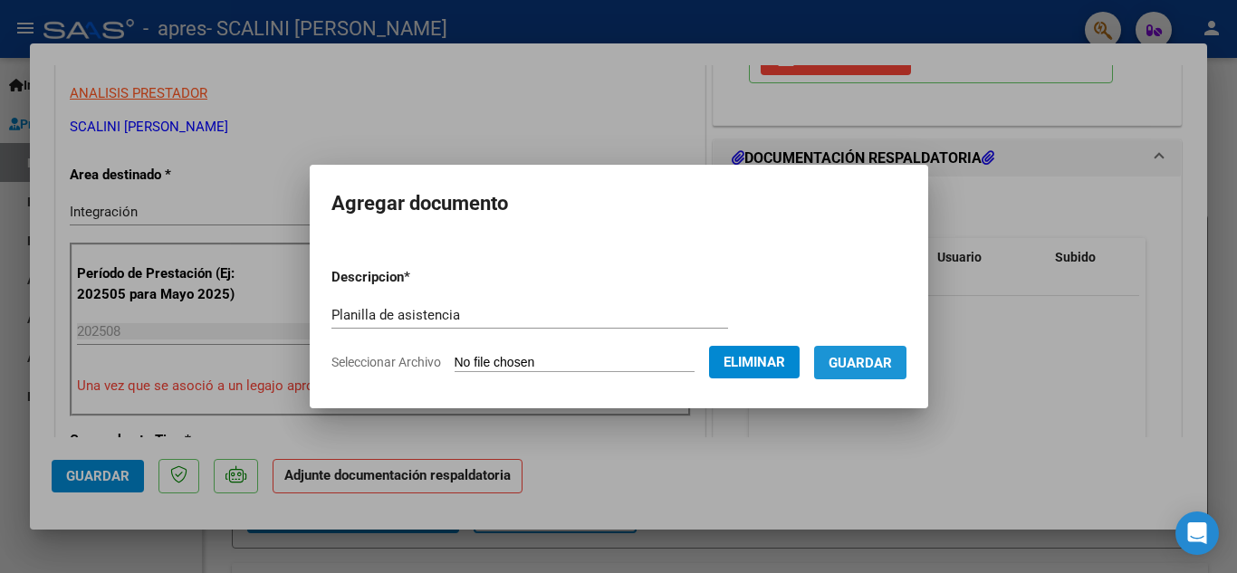
click at [854, 374] on button "Guardar" at bounding box center [860, 363] width 92 height 34
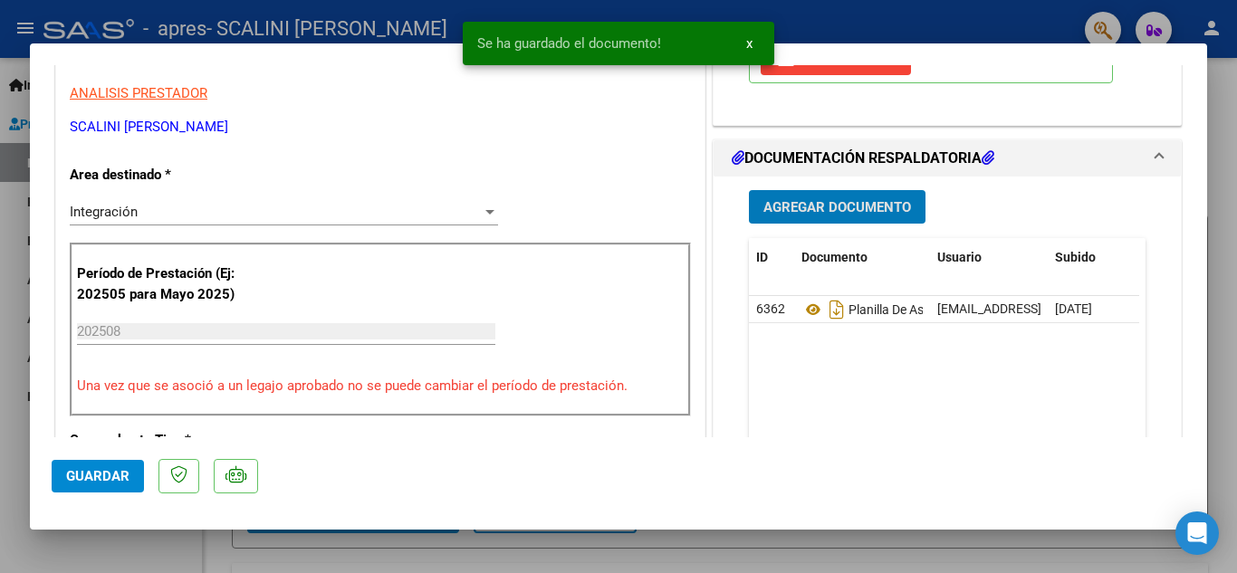
scroll to position [0, 0]
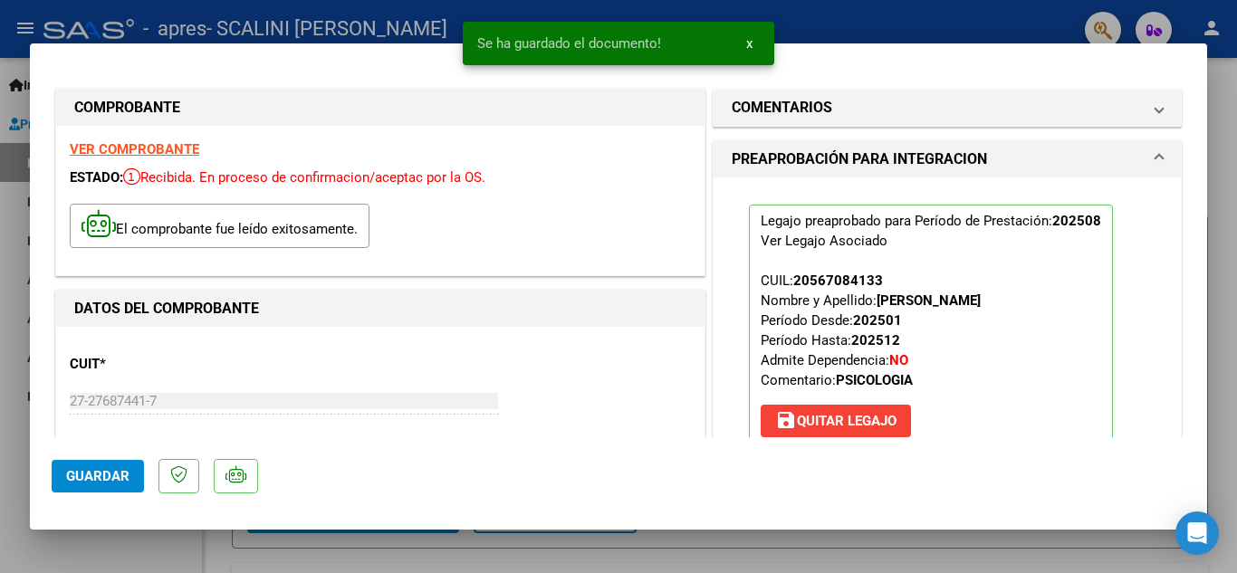
click at [76, 492] on button "Guardar" at bounding box center [98, 476] width 92 height 33
click at [5, 197] on div at bounding box center [618, 286] width 1237 height 573
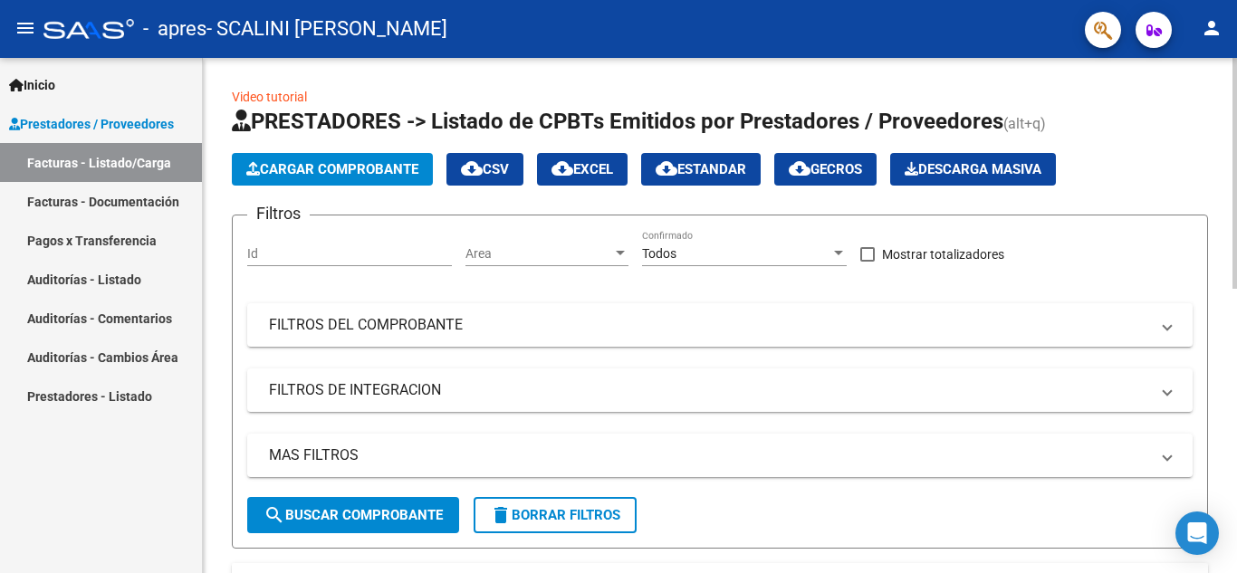
click at [383, 177] on button "Cargar Comprobante" at bounding box center [332, 169] width 201 height 33
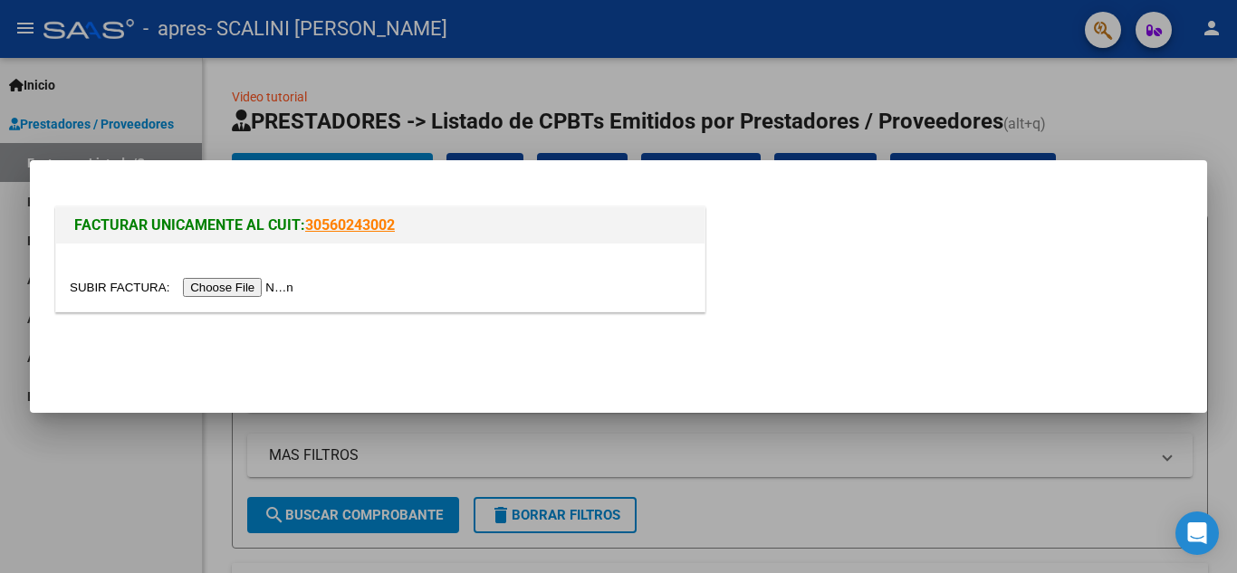
click at [226, 284] on input "file" at bounding box center [184, 287] width 229 height 19
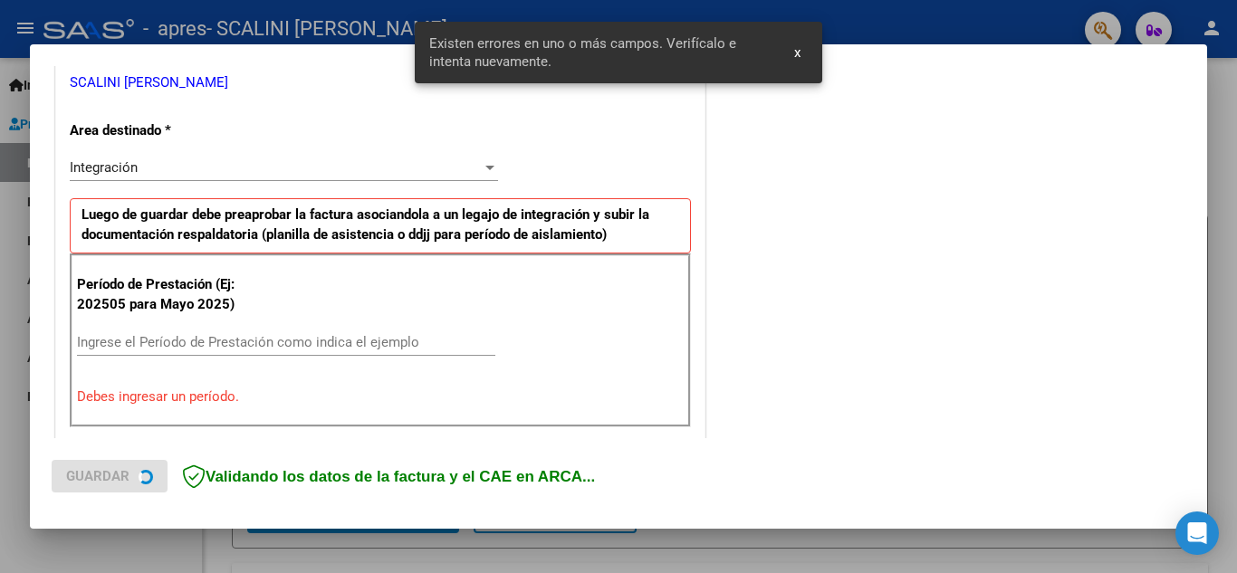
scroll to position [410, 0]
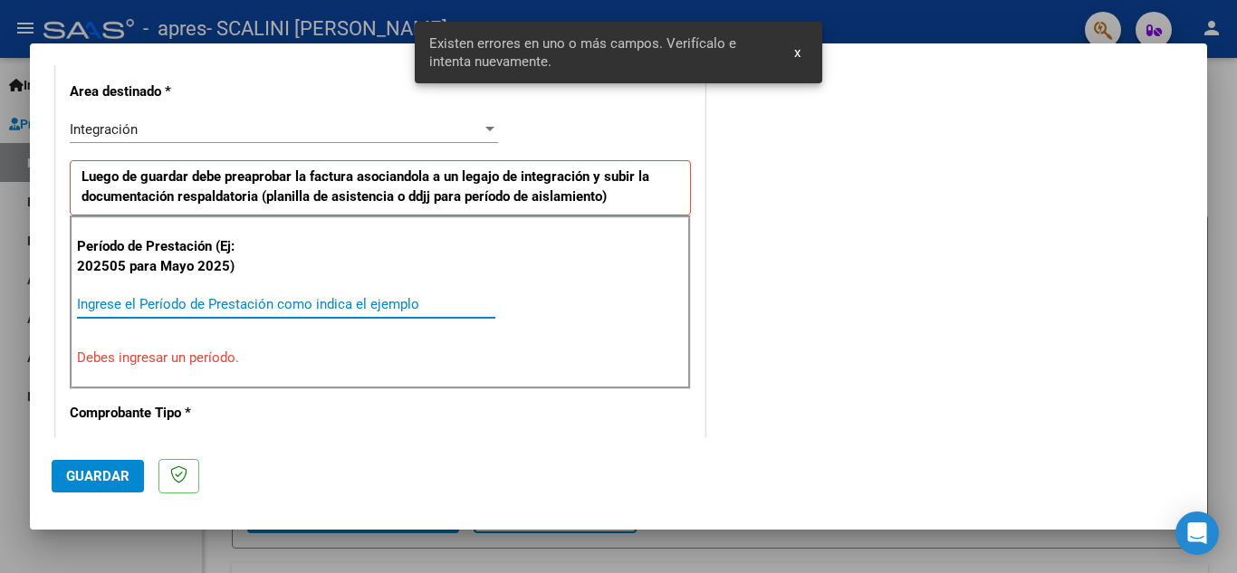
click at [205, 310] on input "Ingrese el Período de Prestación como indica el ejemplo" at bounding box center [286, 304] width 418 height 16
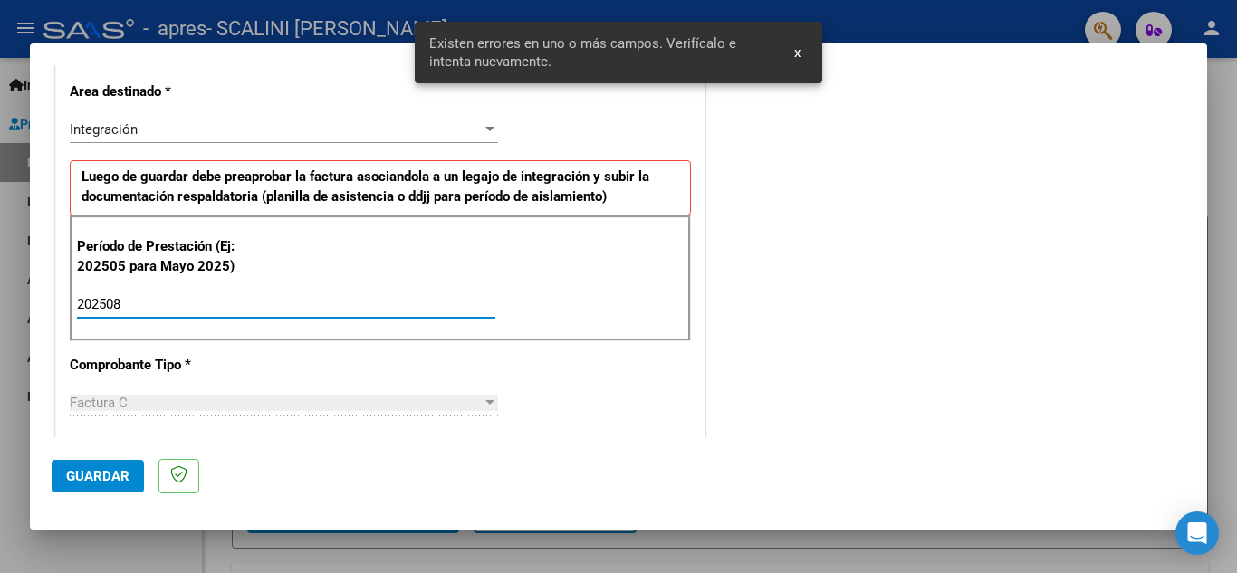
type input "202508"
click at [67, 483] on span "Guardar" at bounding box center [97, 476] width 63 height 16
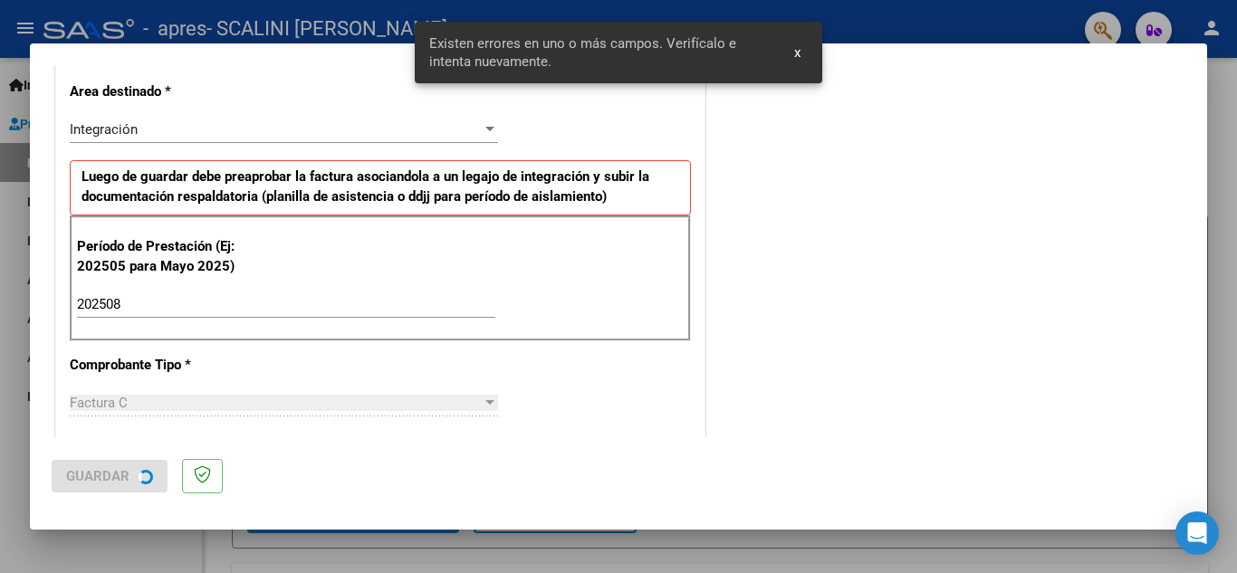
scroll to position [0, 0]
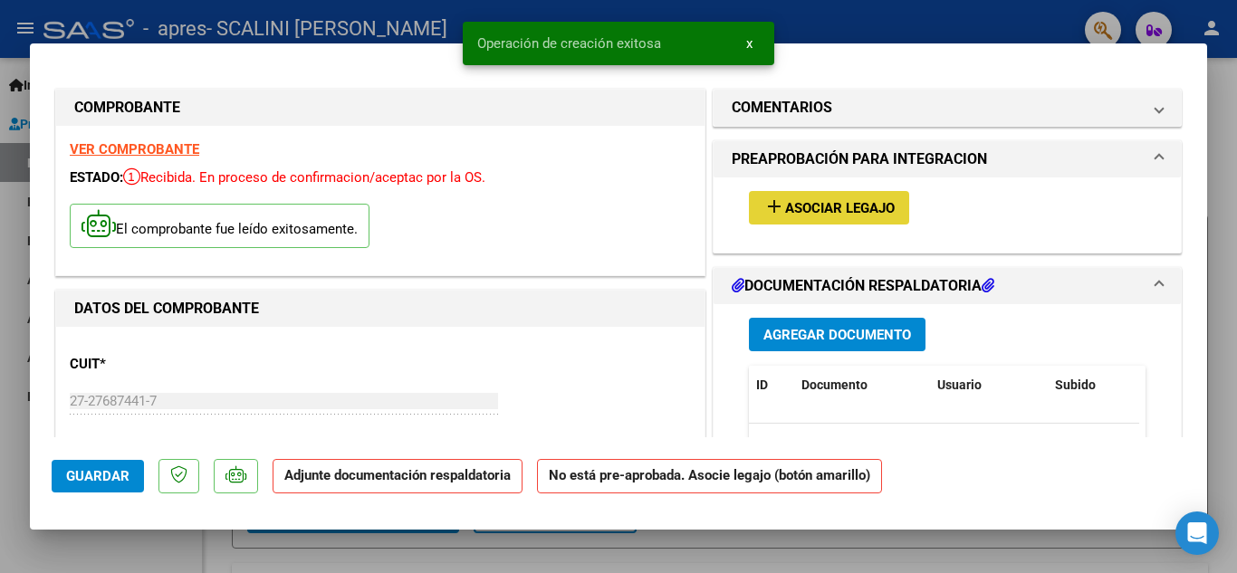
click at [785, 206] on span "Asociar Legajo" at bounding box center [840, 208] width 110 height 16
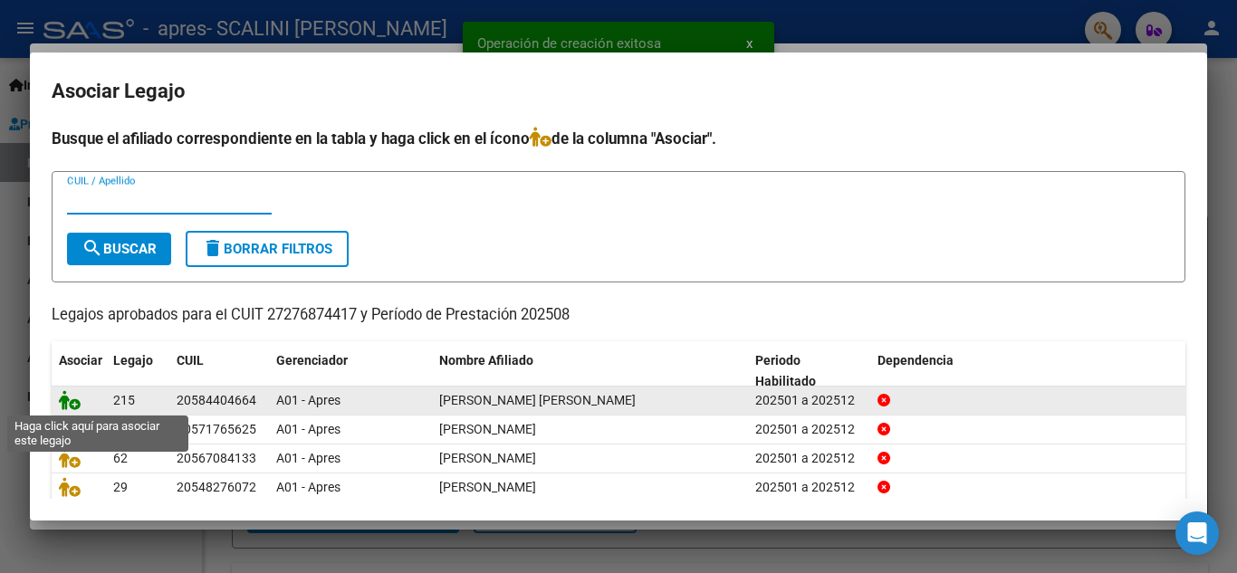
click at [72, 407] on icon at bounding box center [70, 400] width 22 height 20
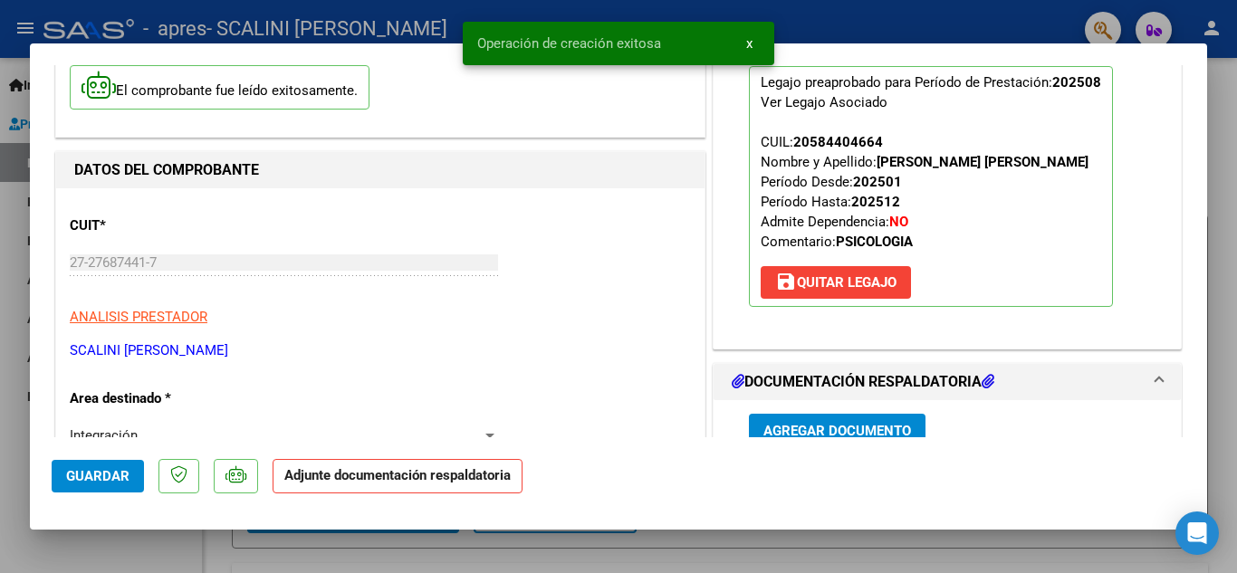
scroll to position [272, 0]
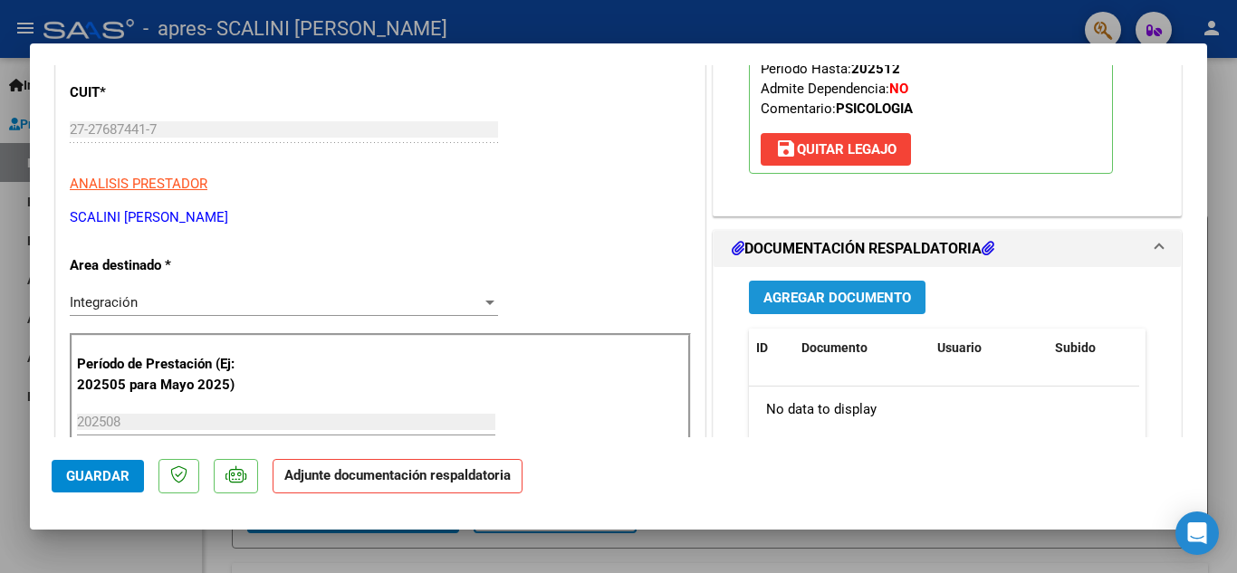
click at [815, 309] on button "Agregar Documento" at bounding box center [837, 298] width 177 height 34
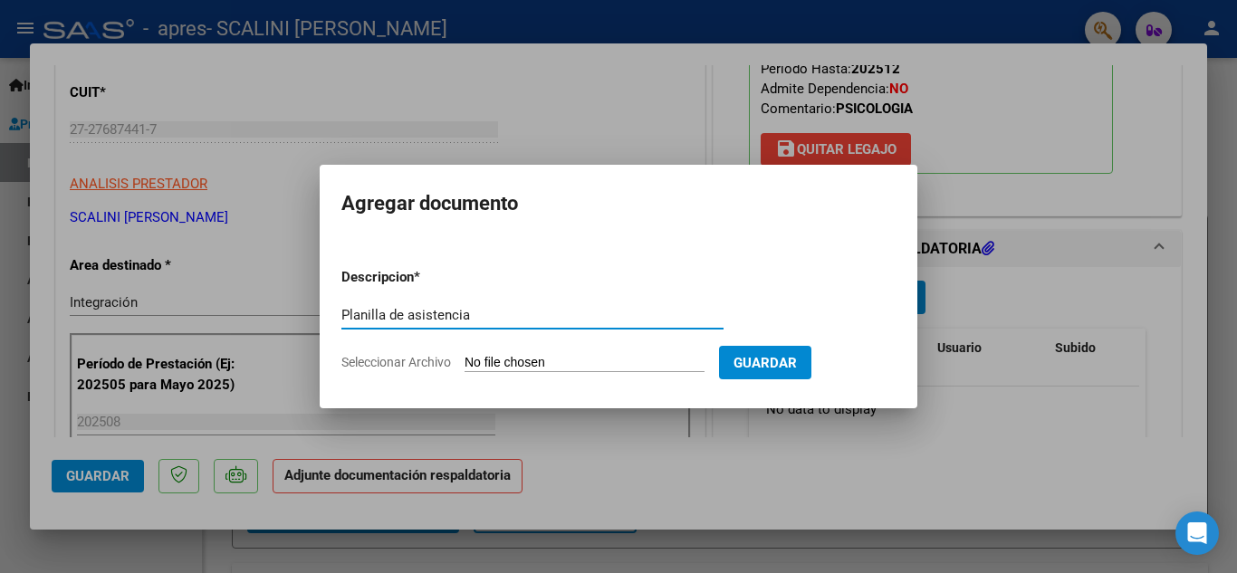
type input "Planilla de asistencia"
click at [538, 363] on input "Seleccionar Archivo" at bounding box center [585, 363] width 240 height 17
type input "C:\fakepath\Asistencia [PERSON_NAME] ago.jpeg"
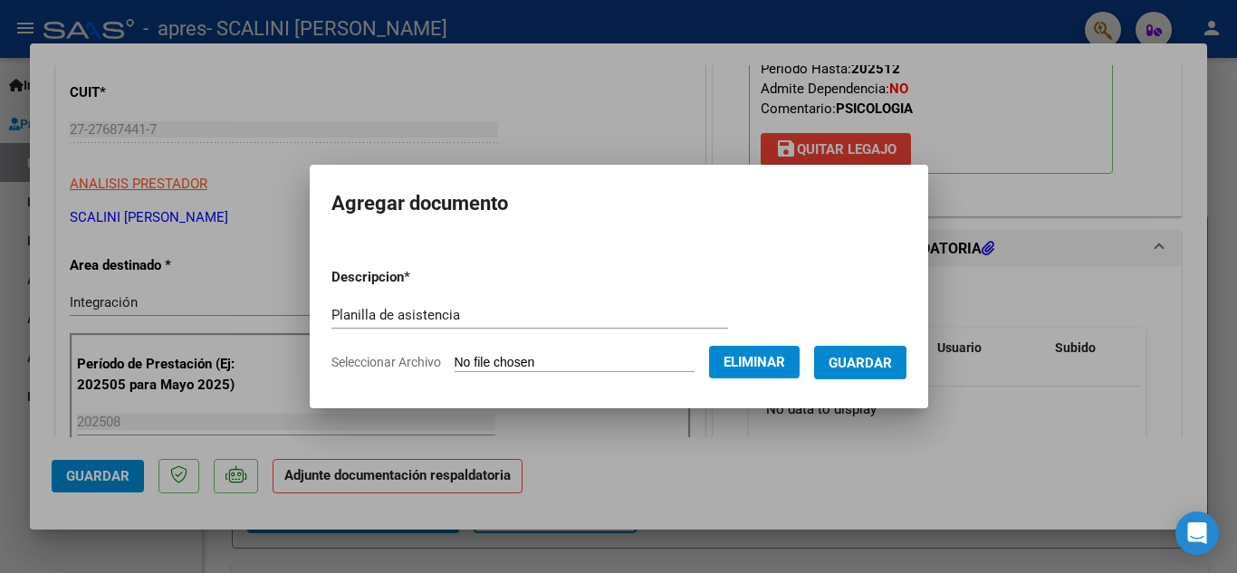
click at [877, 370] on span "Guardar" at bounding box center [860, 363] width 63 height 16
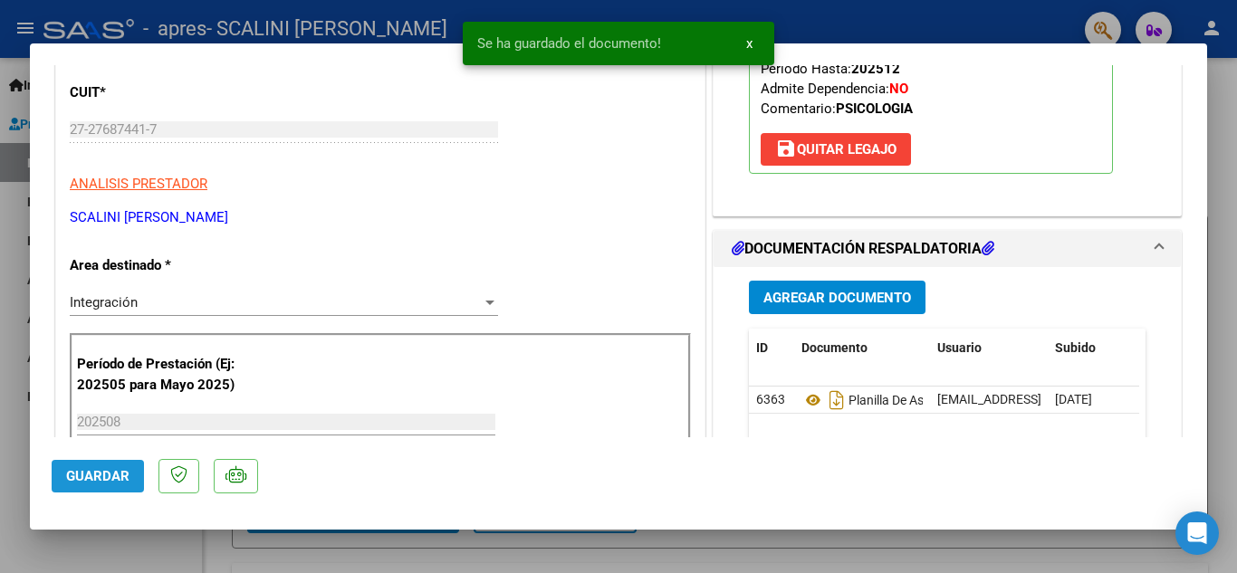
click at [80, 481] on span "Guardar" at bounding box center [97, 476] width 63 height 16
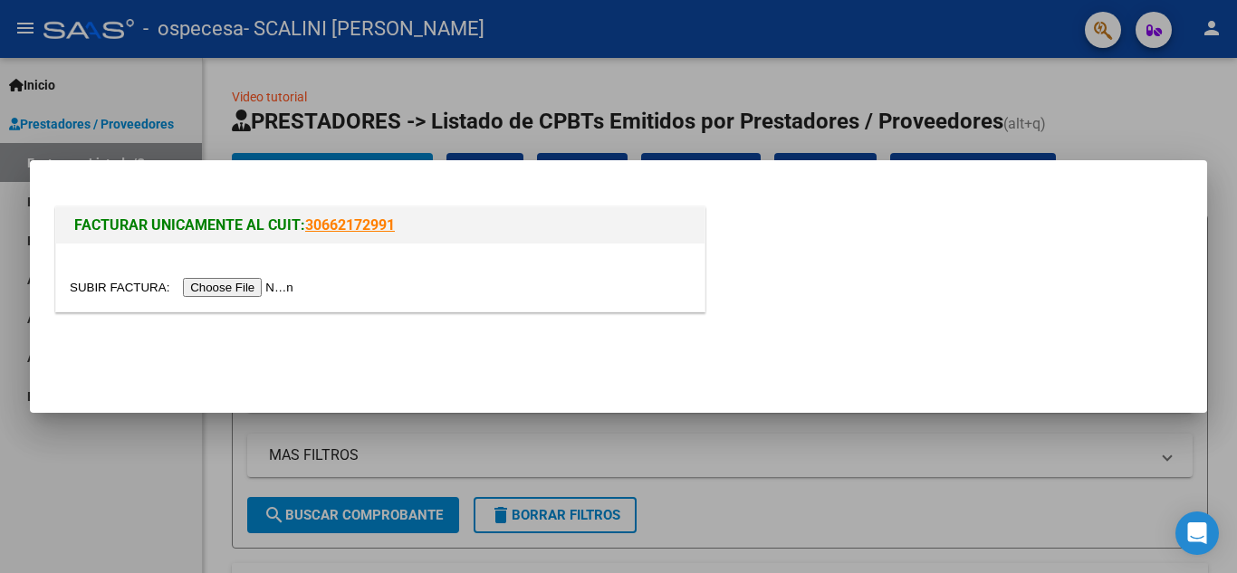
click at [250, 283] on input "file" at bounding box center [184, 287] width 229 height 19
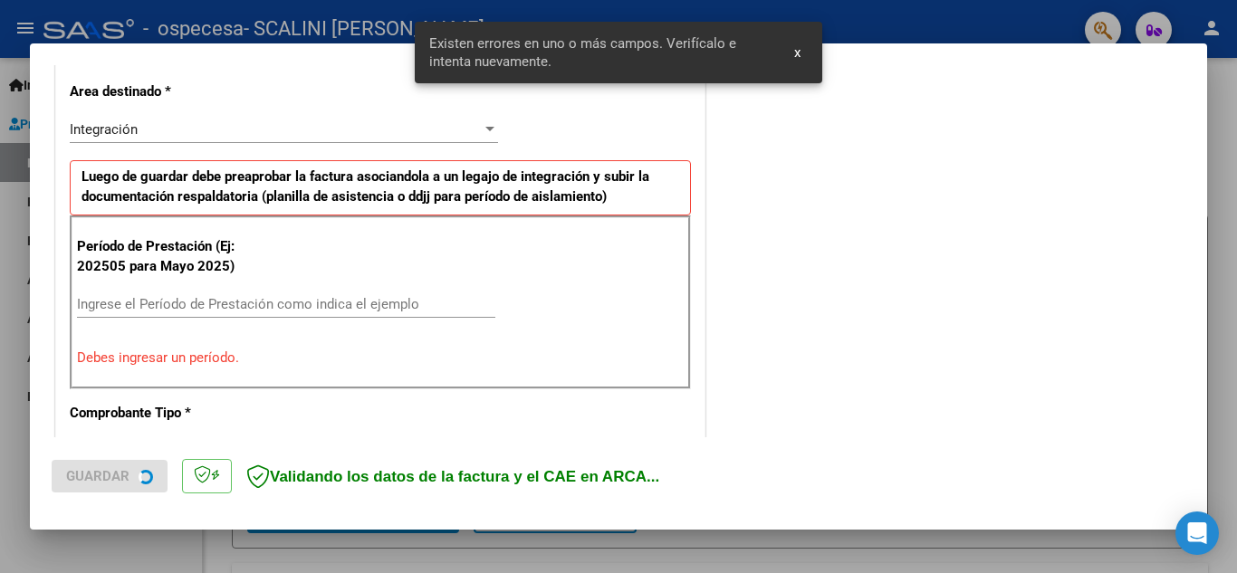
scroll to position [445, 0]
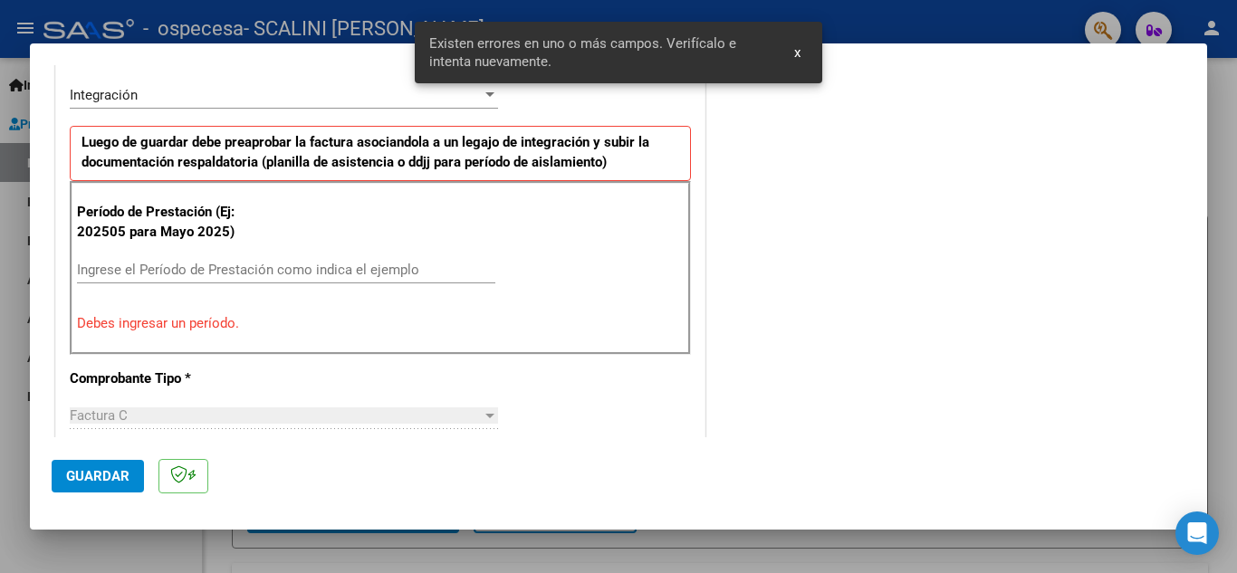
click at [222, 281] on div "Ingrese el Período de Prestación como indica el ejemplo" at bounding box center [286, 269] width 418 height 27
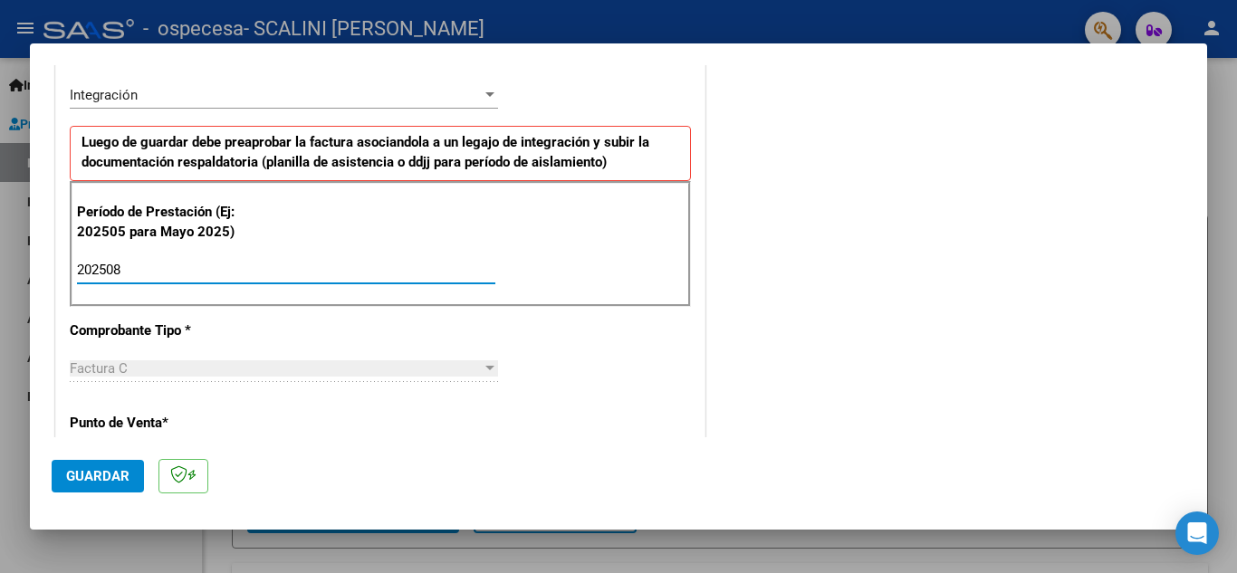
type input "202508"
click at [119, 458] on mat-dialog-actions "Guardar" at bounding box center [619, 473] width 1134 height 72
click at [119, 475] on span "Guardar" at bounding box center [97, 476] width 63 height 16
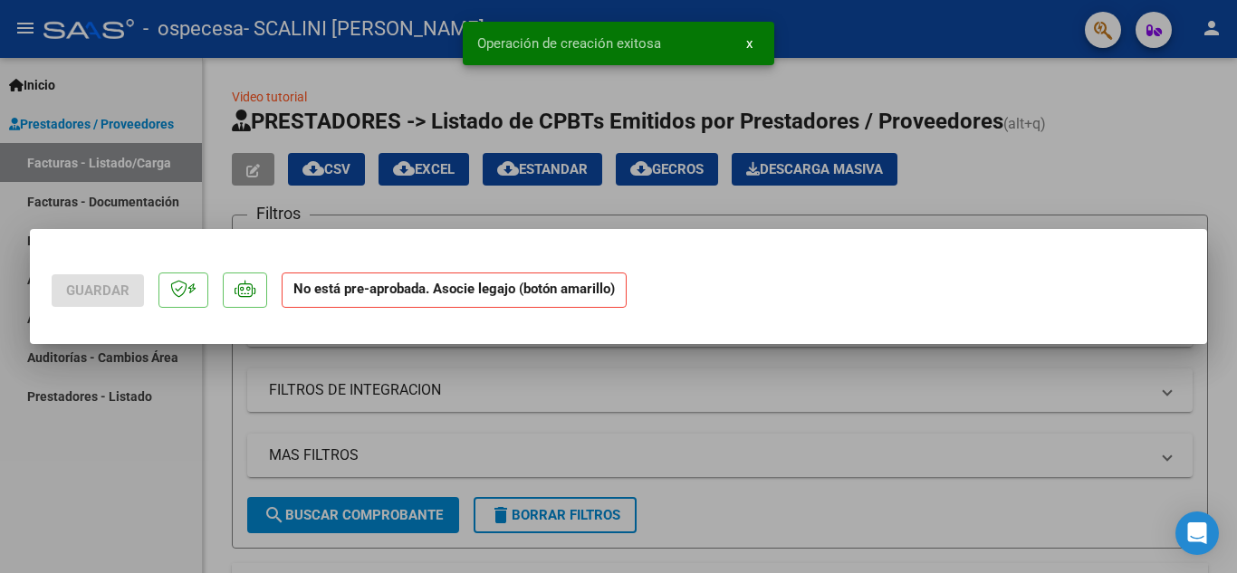
scroll to position [0, 0]
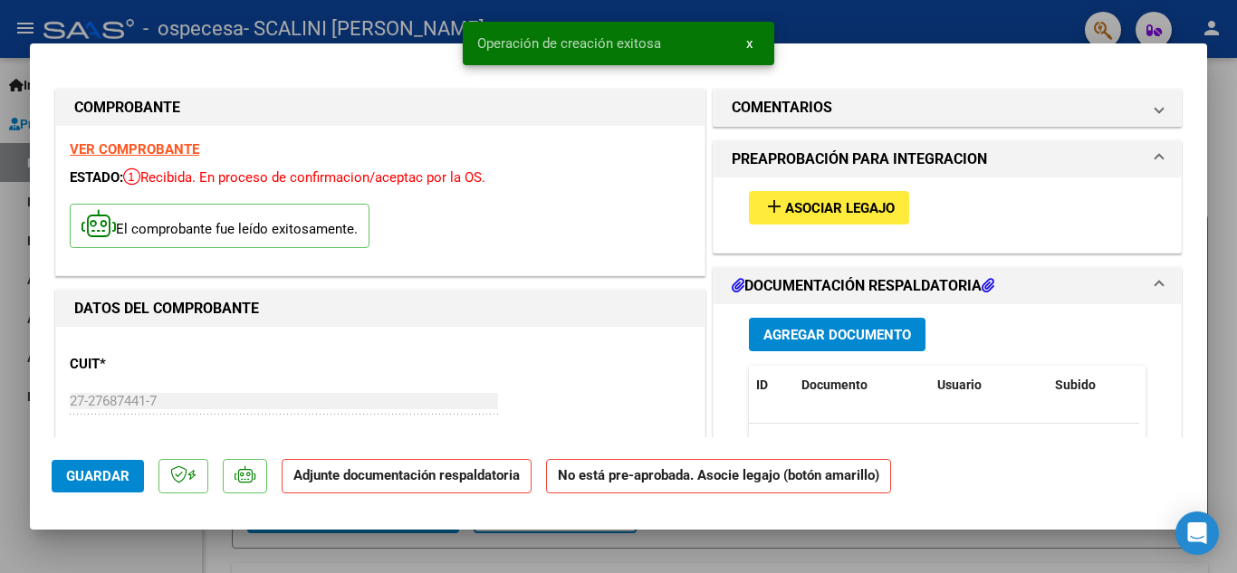
click at [851, 208] on span "Asociar Legajo" at bounding box center [840, 208] width 110 height 16
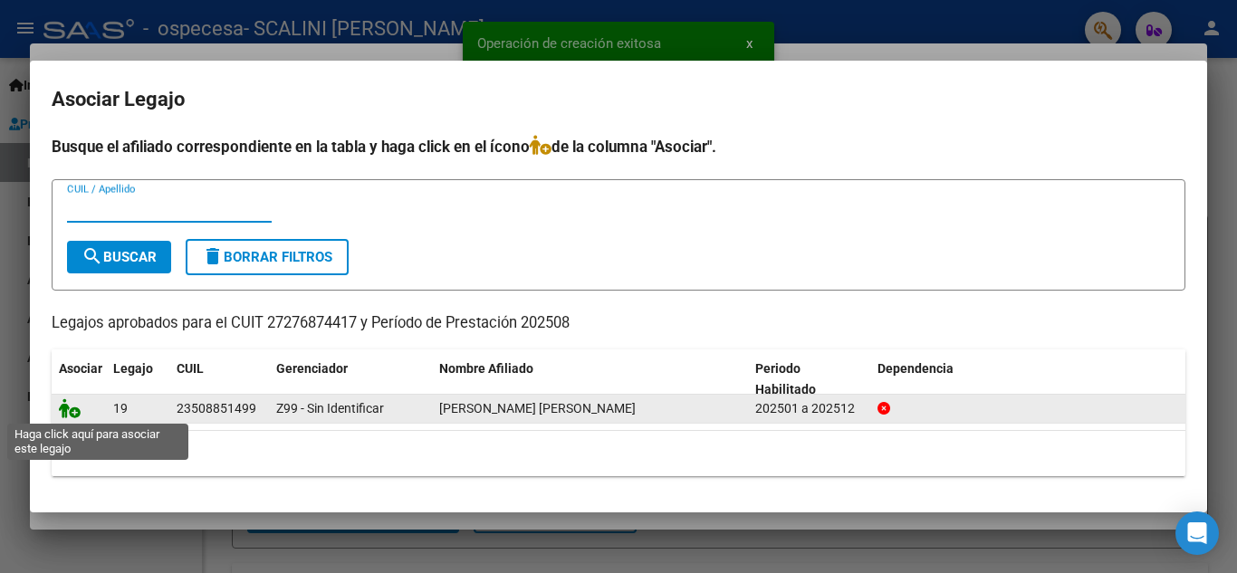
click at [70, 411] on icon at bounding box center [70, 408] width 22 height 20
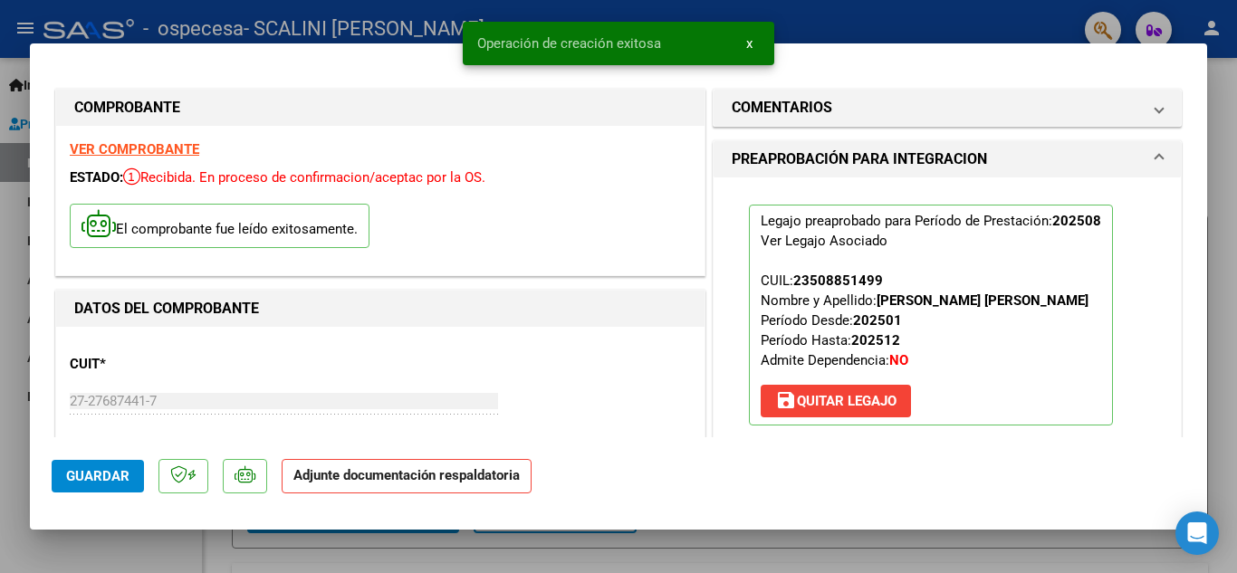
scroll to position [362, 0]
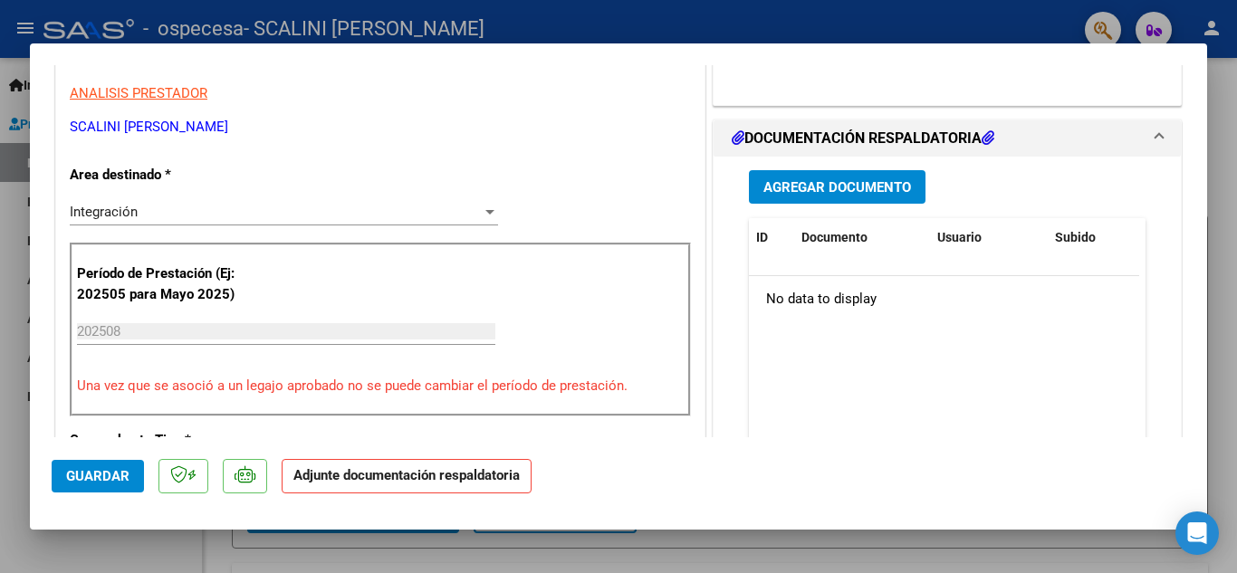
click at [834, 196] on span "Agregar Documento" at bounding box center [837, 187] width 148 height 16
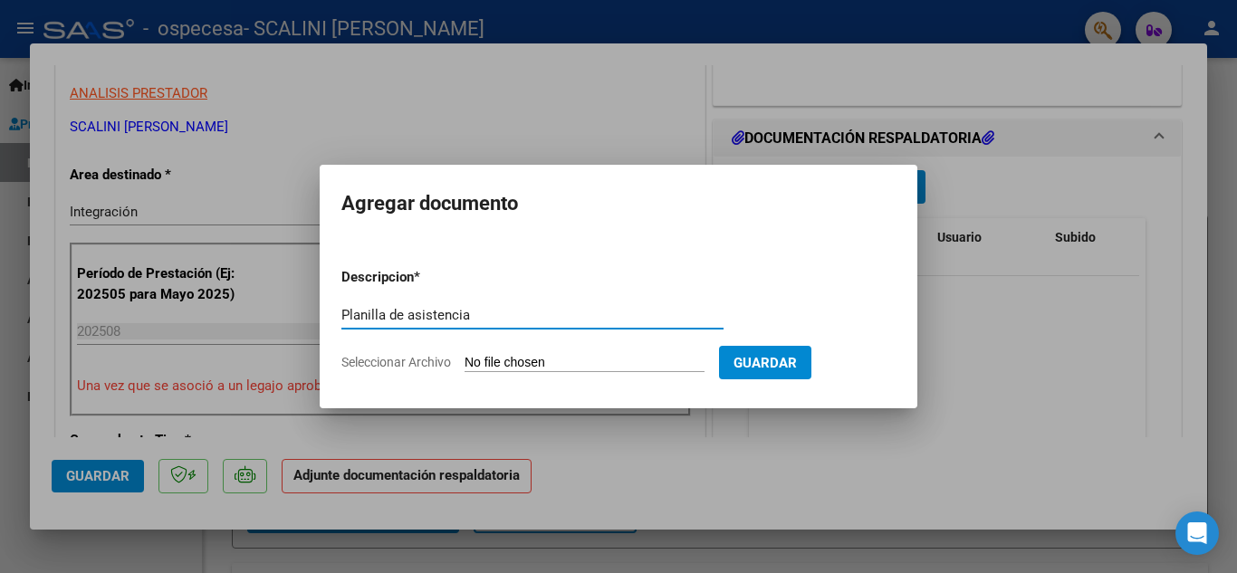
type input "Planilla de asistencia"
click at [549, 360] on input "Seleccionar Archivo" at bounding box center [585, 363] width 240 height 17
type input "C:\fakepath\Asistencia T Scheiener ago.jpeg"
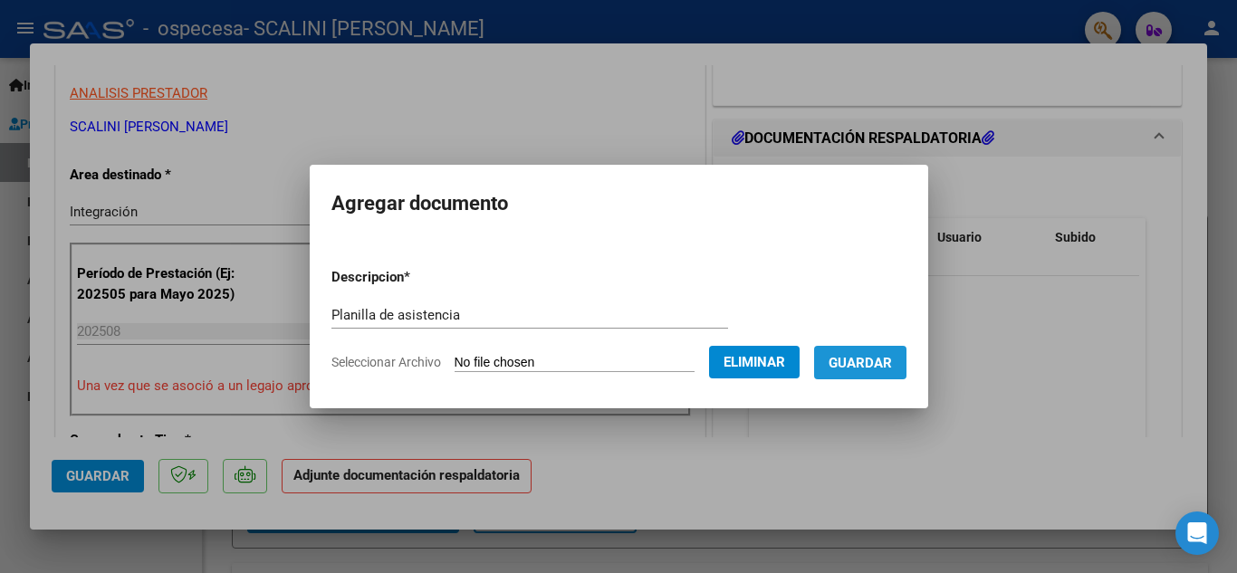
click at [834, 372] on button "Guardar" at bounding box center [860, 363] width 92 height 34
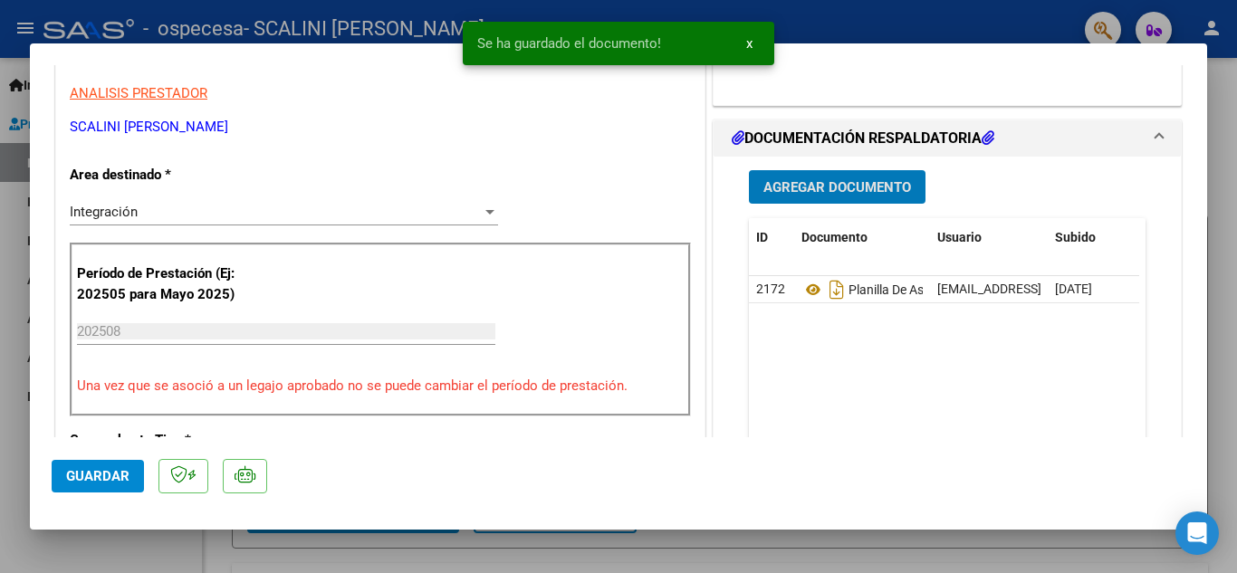
click at [62, 470] on button "Guardar" at bounding box center [98, 476] width 92 height 33
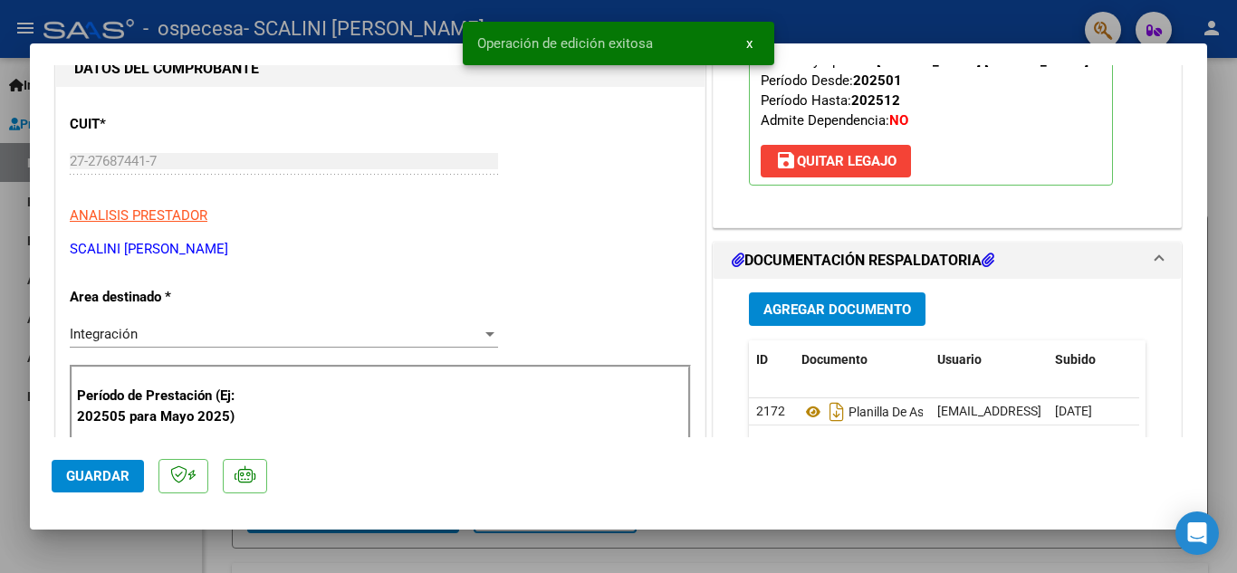
scroll to position [0, 0]
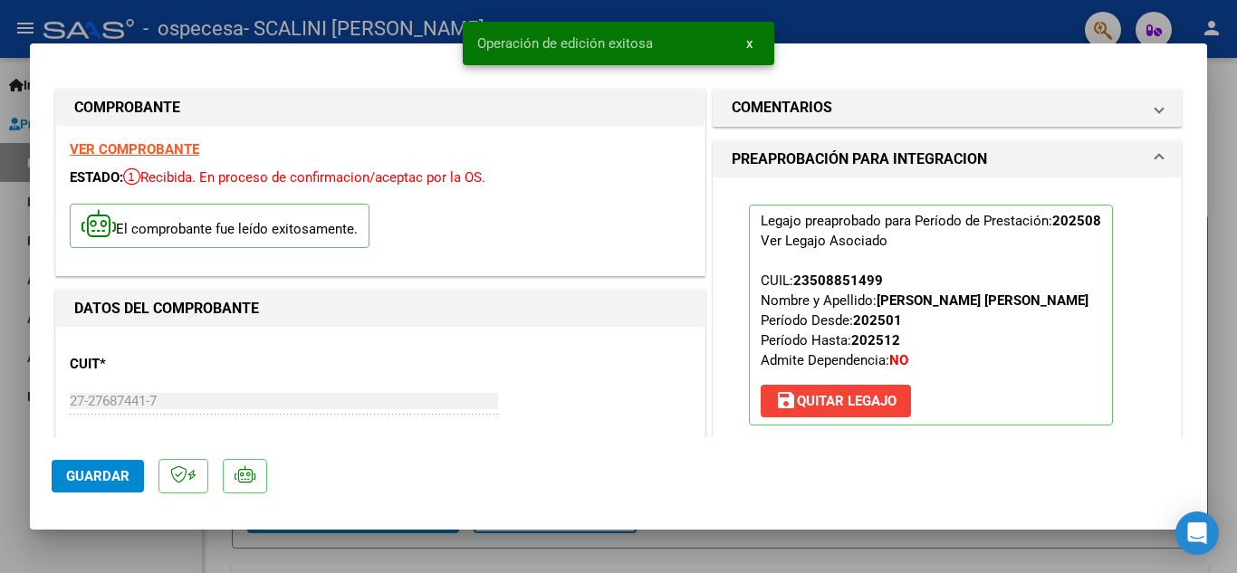
click at [0, 283] on div at bounding box center [618, 286] width 1237 height 573
